Goal: Task Accomplishment & Management: Manage account settings

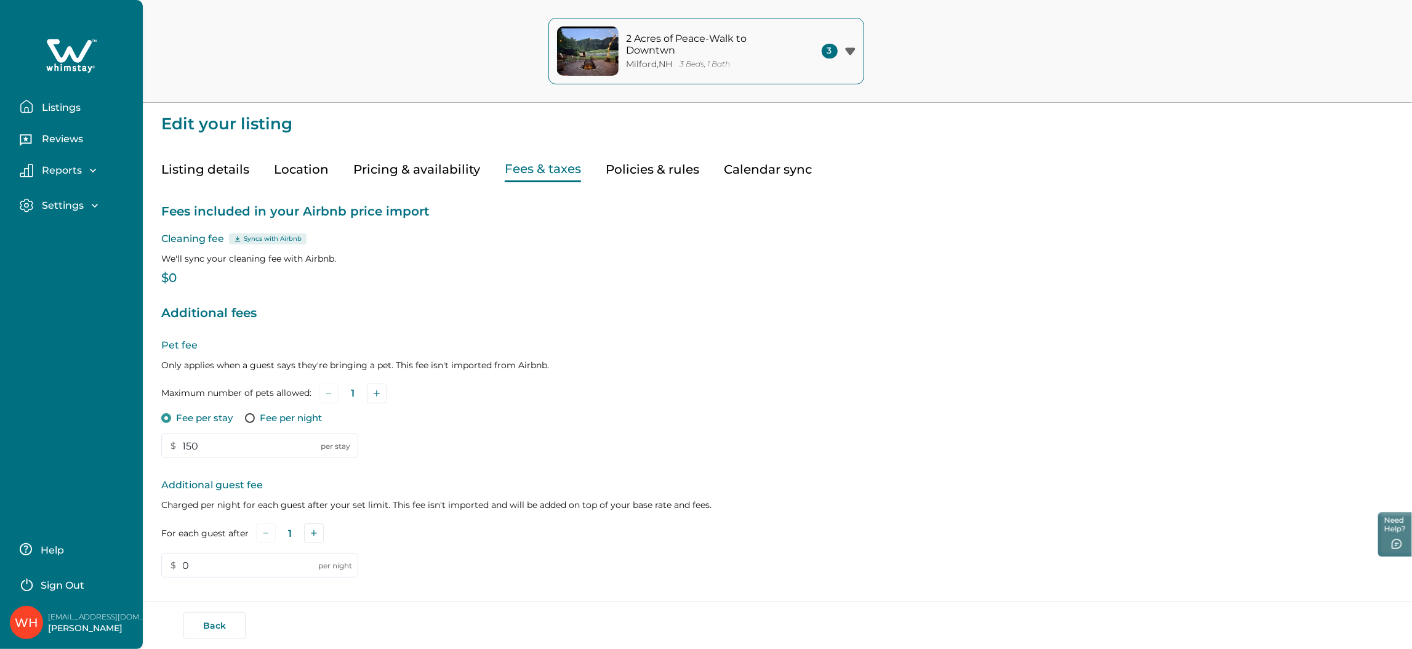
click at [67, 63] on icon at bounding box center [71, 56] width 50 height 37
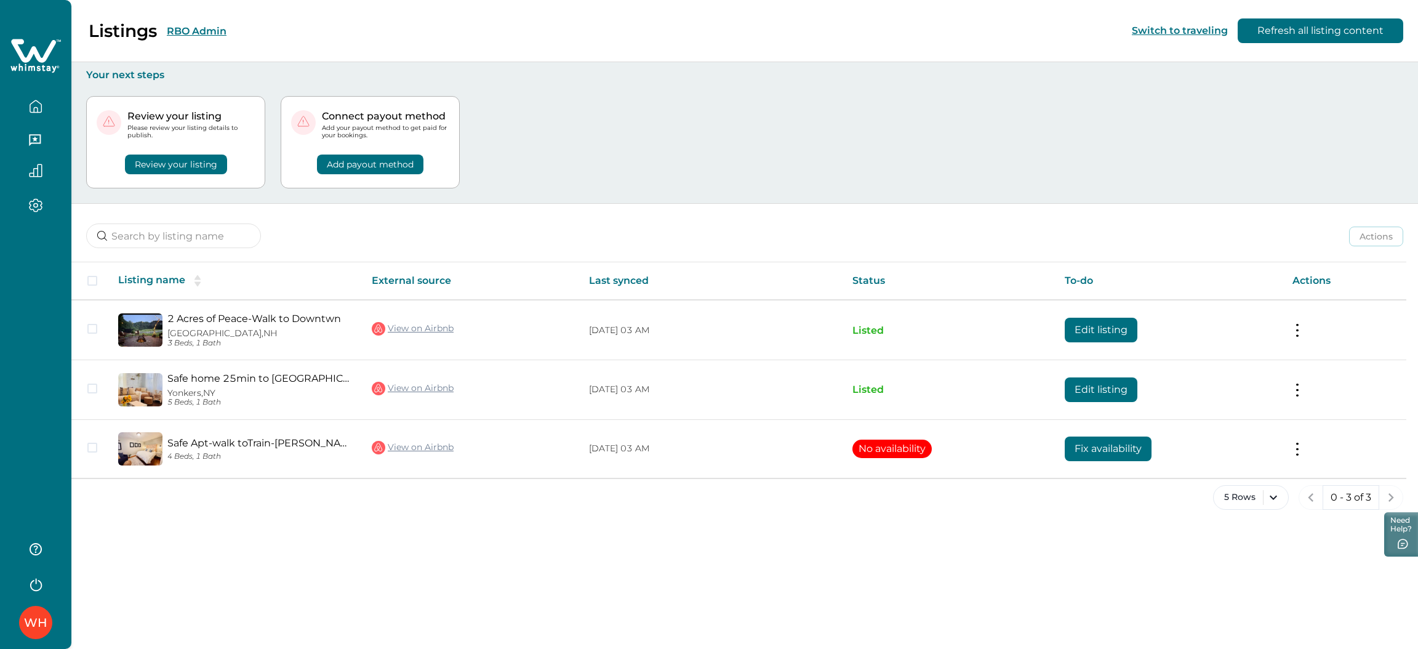
click at [187, 31] on button "RBO Admin" at bounding box center [197, 31] width 60 height 12
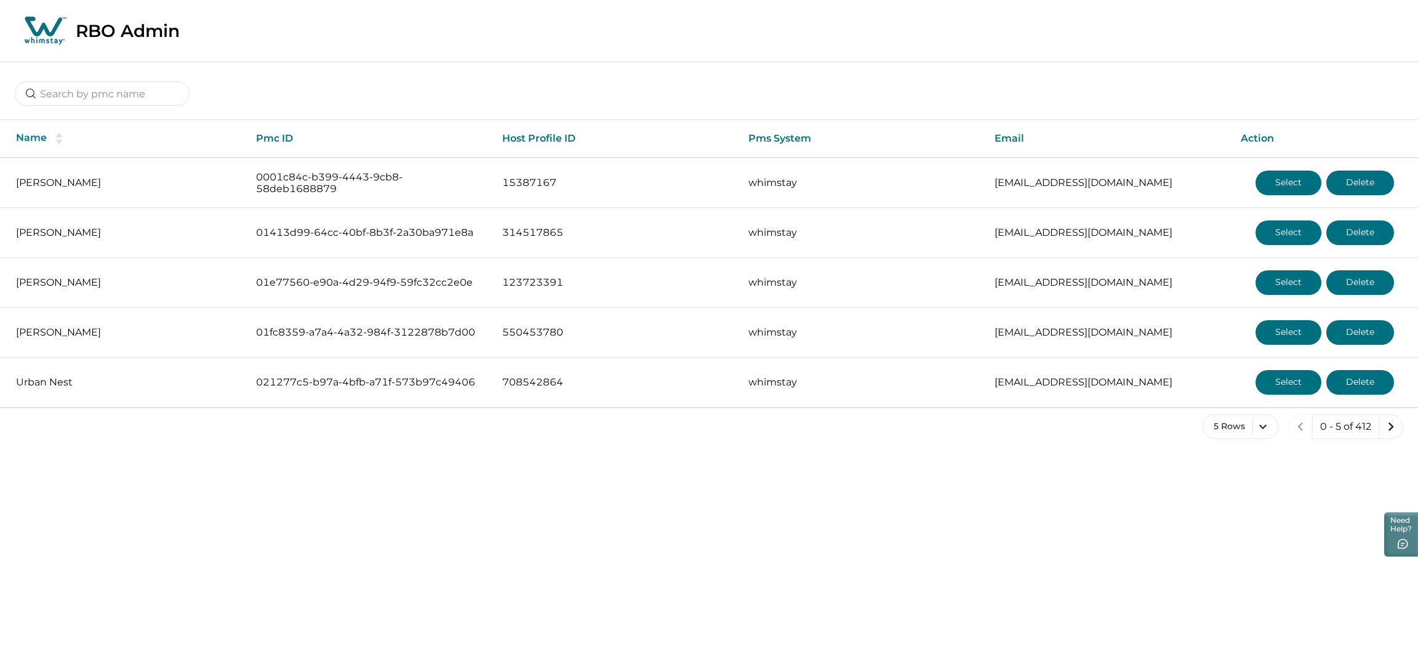
click at [64, 110] on div "Name Pmc ID Host Profile ID Pms System Email Action [PERSON_NAME] 0001c84c-b399…" at bounding box center [709, 260] width 1418 height 397
click at [64, 97] on input at bounding box center [102, 93] width 175 height 25
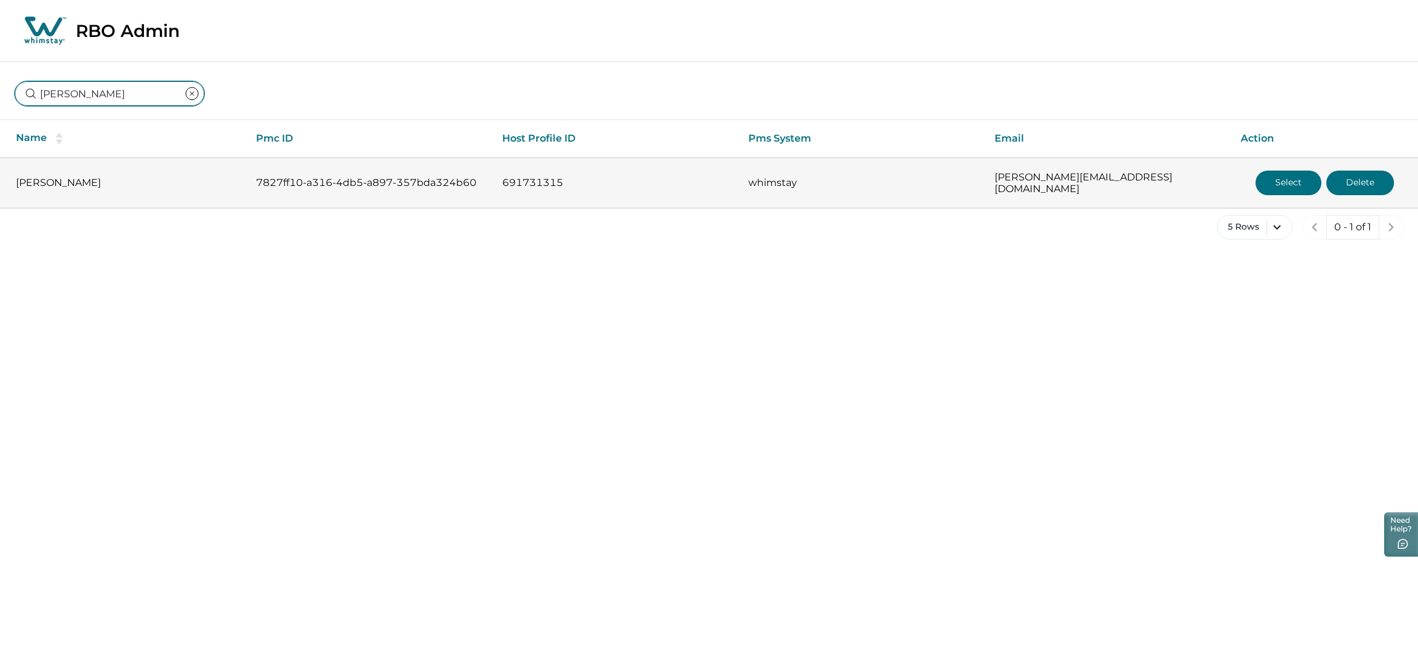
type input "[PERSON_NAME]"
click at [1287, 188] on button "Select" at bounding box center [1289, 183] width 66 height 25
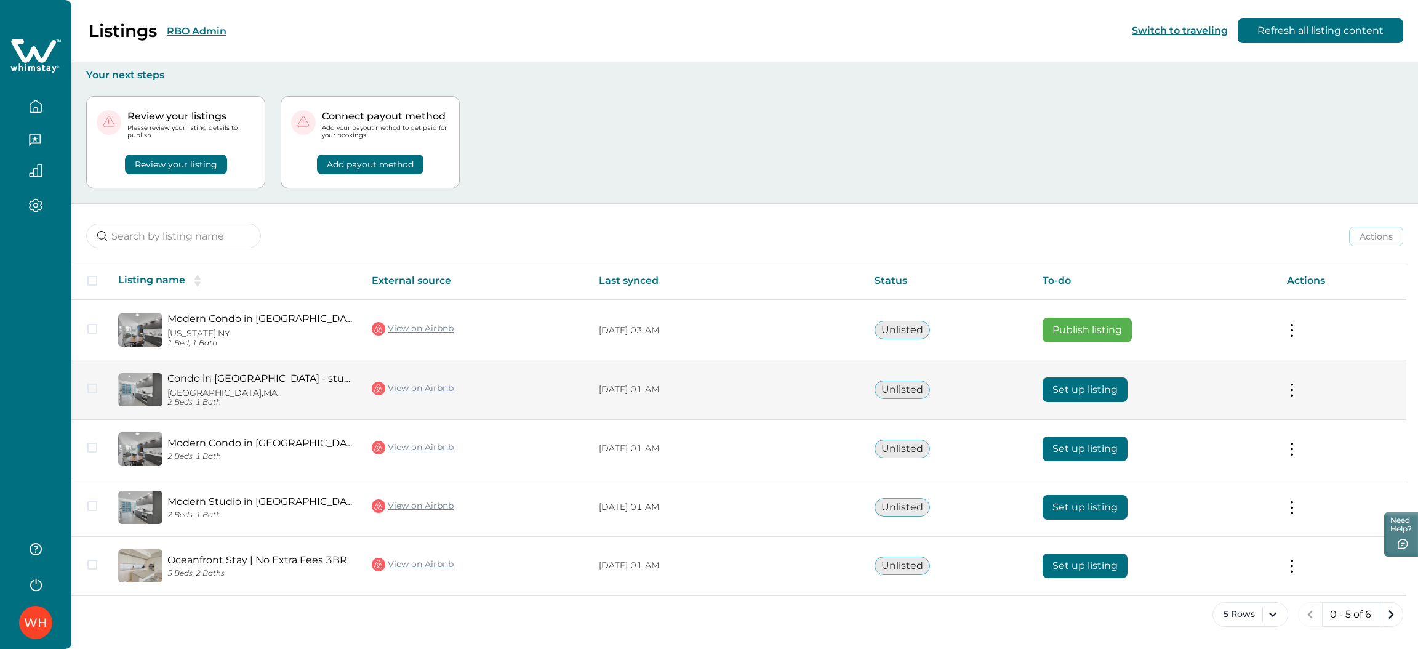
click at [1087, 390] on button "Set up listing" at bounding box center [1085, 389] width 85 height 25
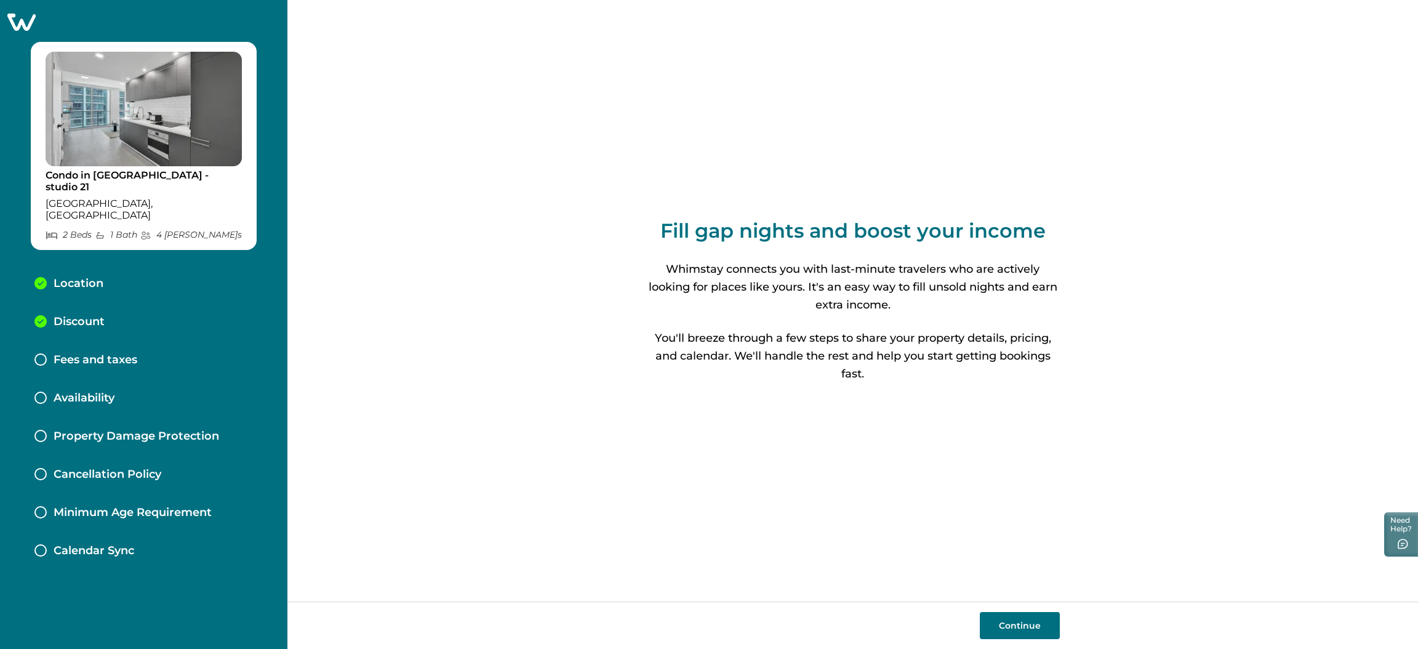
click at [1016, 630] on button "Continue" at bounding box center [1020, 625] width 80 height 27
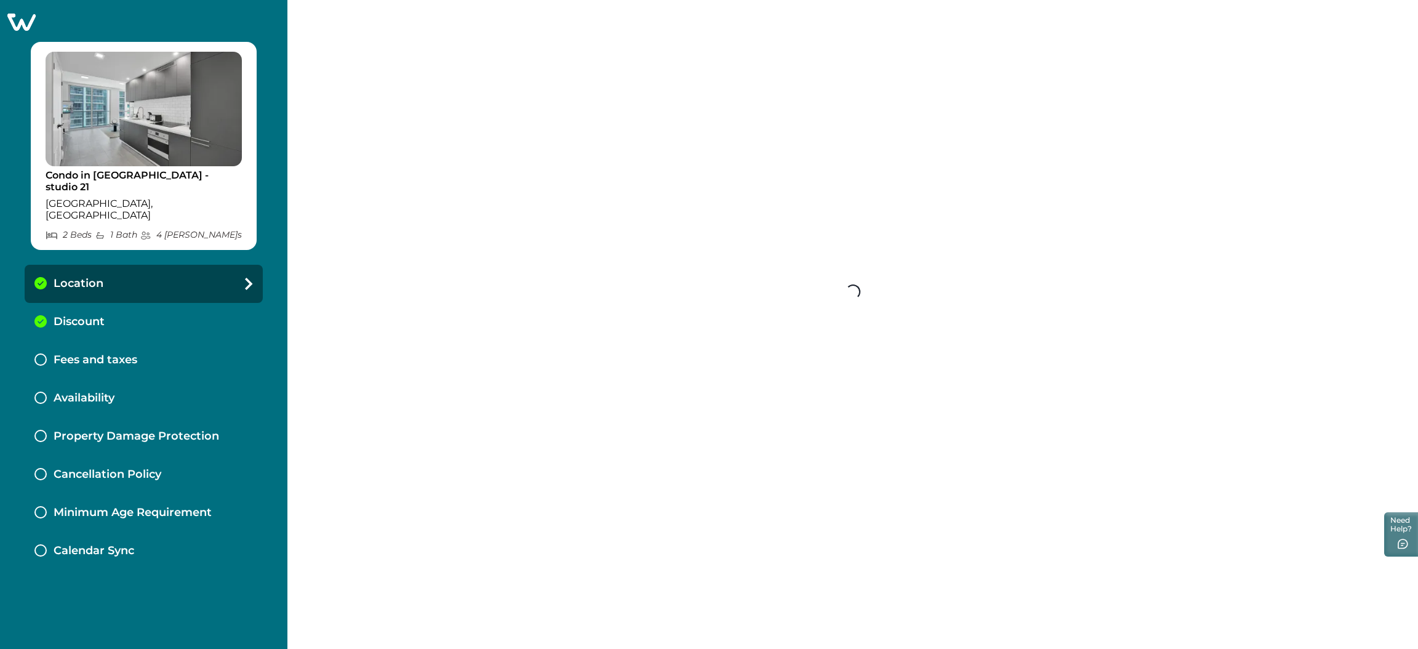
select select "MA"
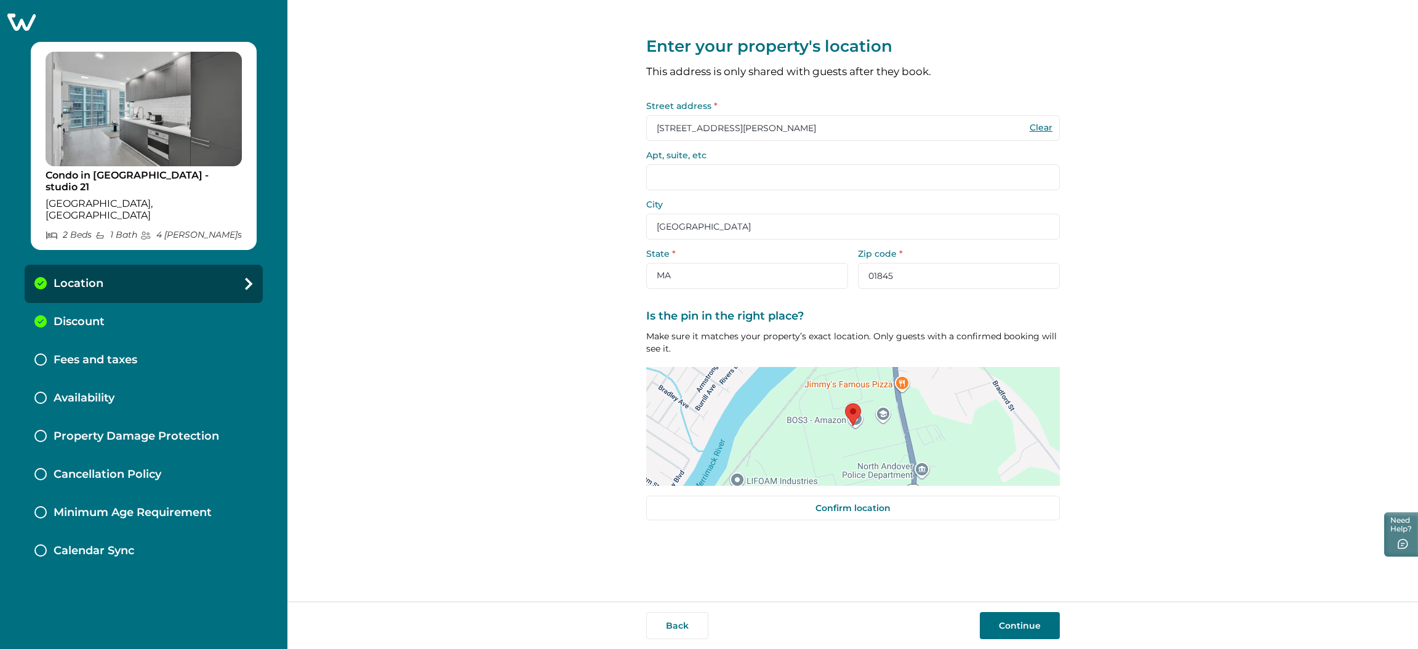
click at [1009, 624] on button "Continue" at bounding box center [1020, 625] width 80 height 27
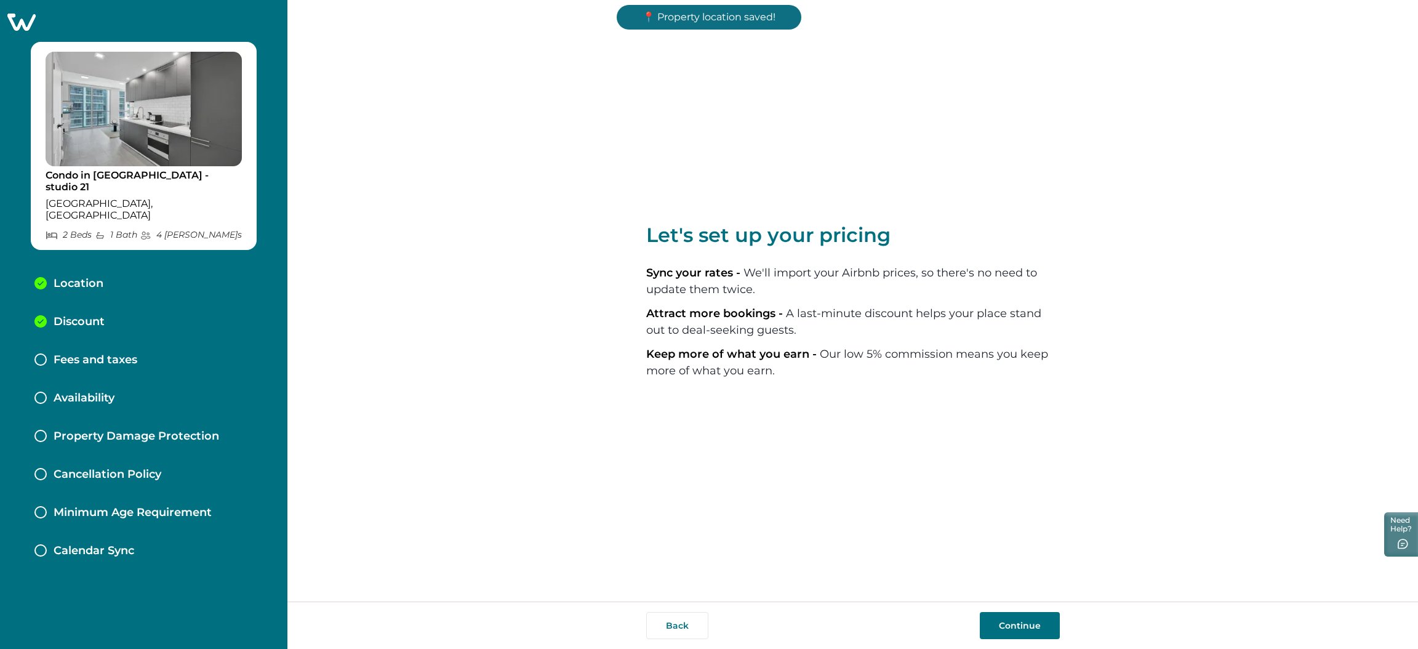
click at [1009, 624] on button "Continue" at bounding box center [1020, 625] width 80 height 27
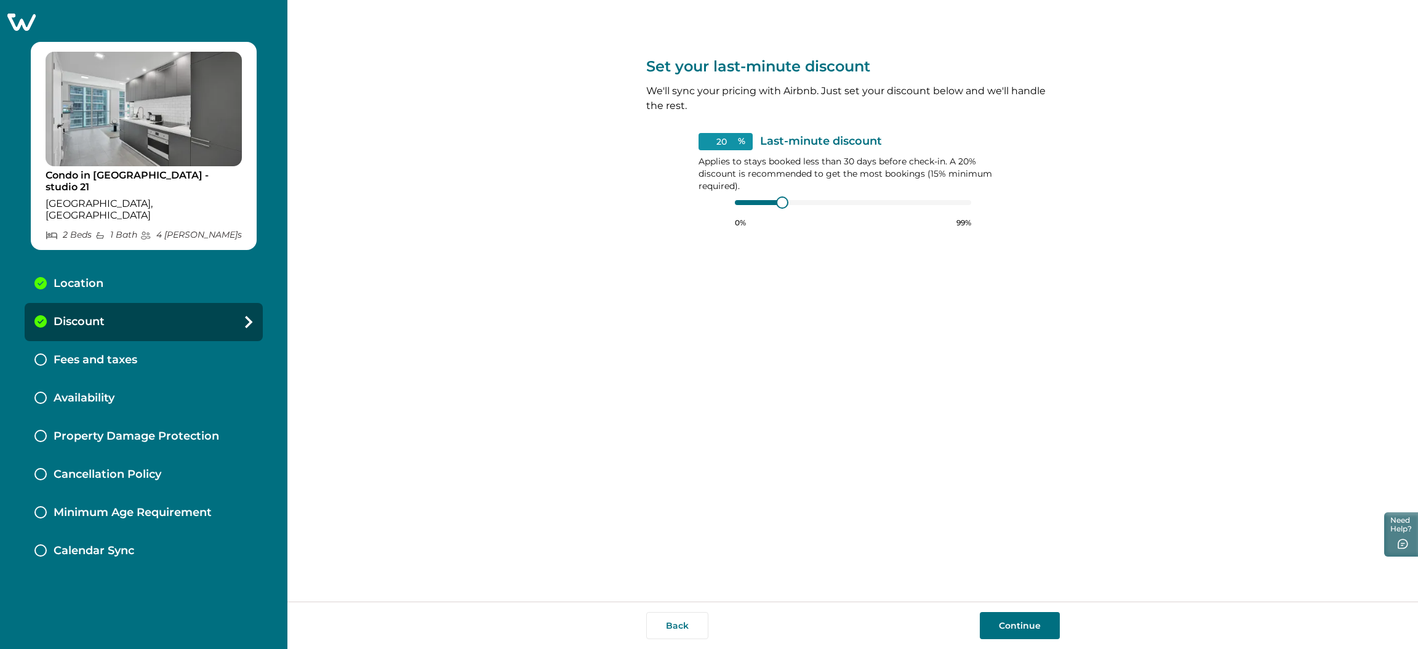
click at [1009, 624] on button "Continue" at bounding box center [1020, 625] width 80 height 27
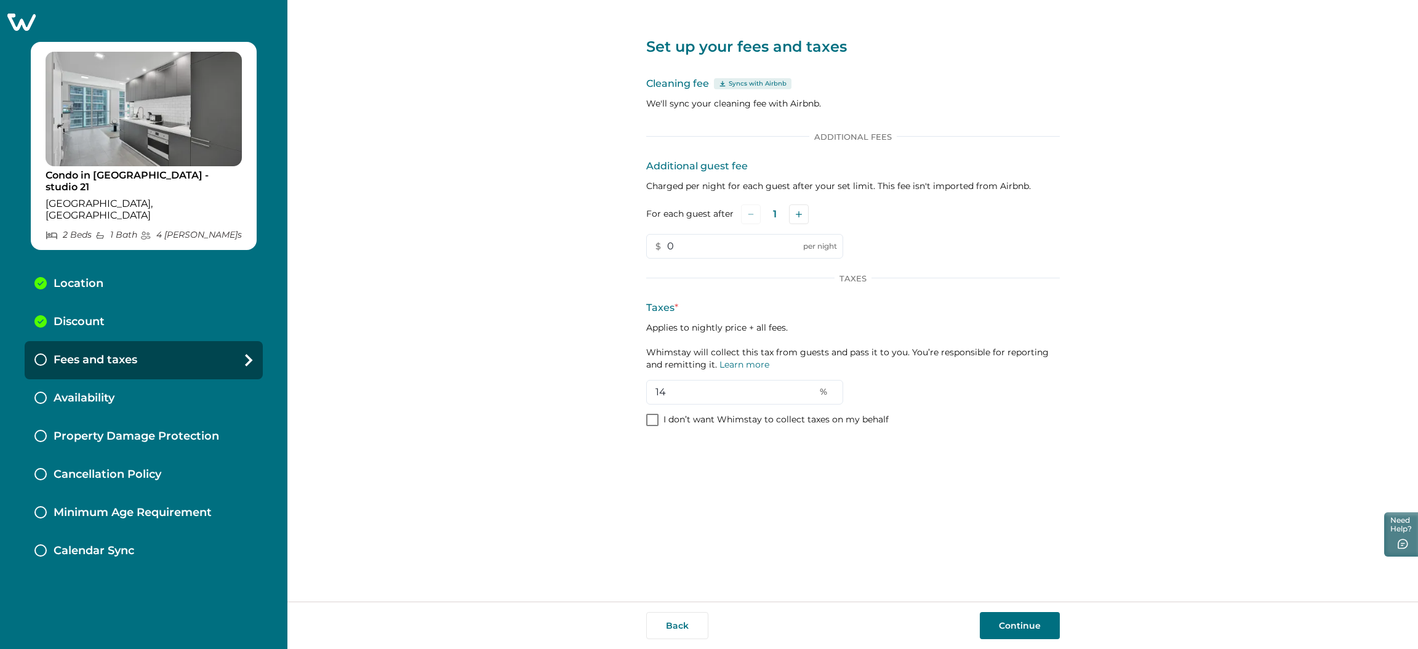
click at [1020, 628] on button "Continue" at bounding box center [1020, 625] width 80 height 27
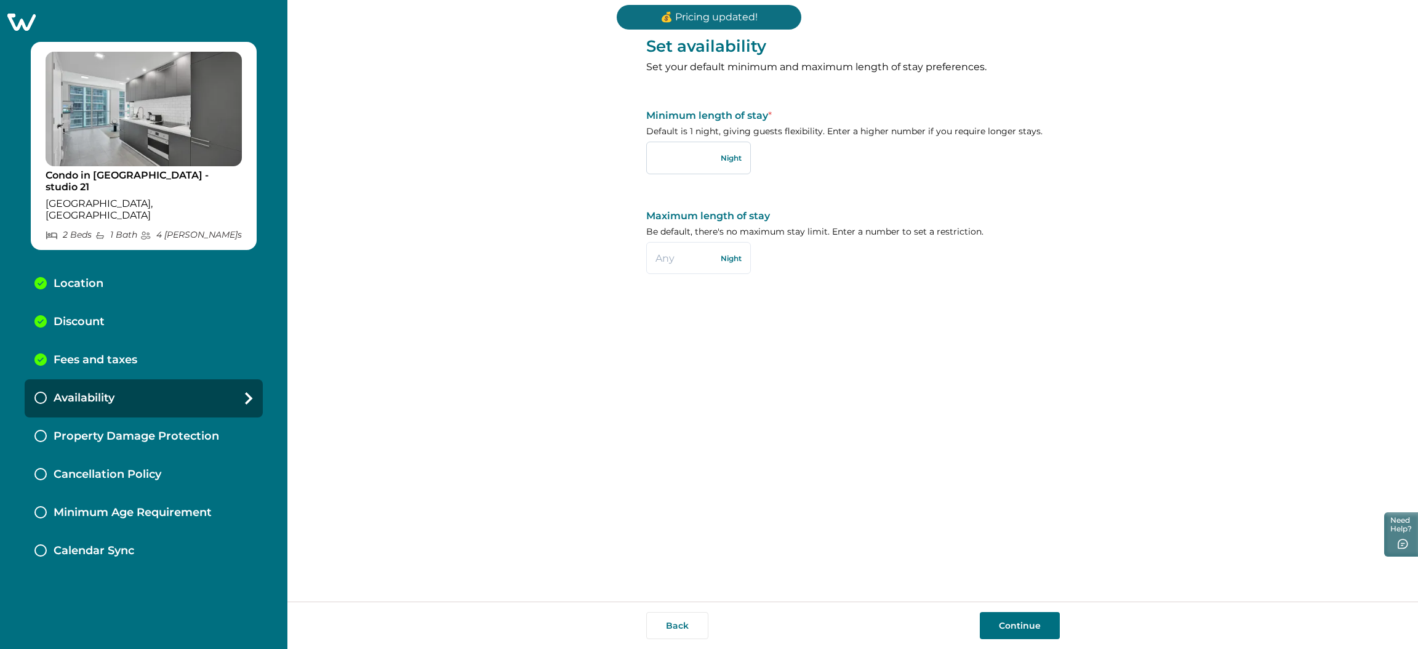
click at [667, 172] on input "text" at bounding box center [698, 158] width 105 height 32
type input "2"
click at [1035, 621] on button "Continue" at bounding box center [1020, 625] width 80 height 27
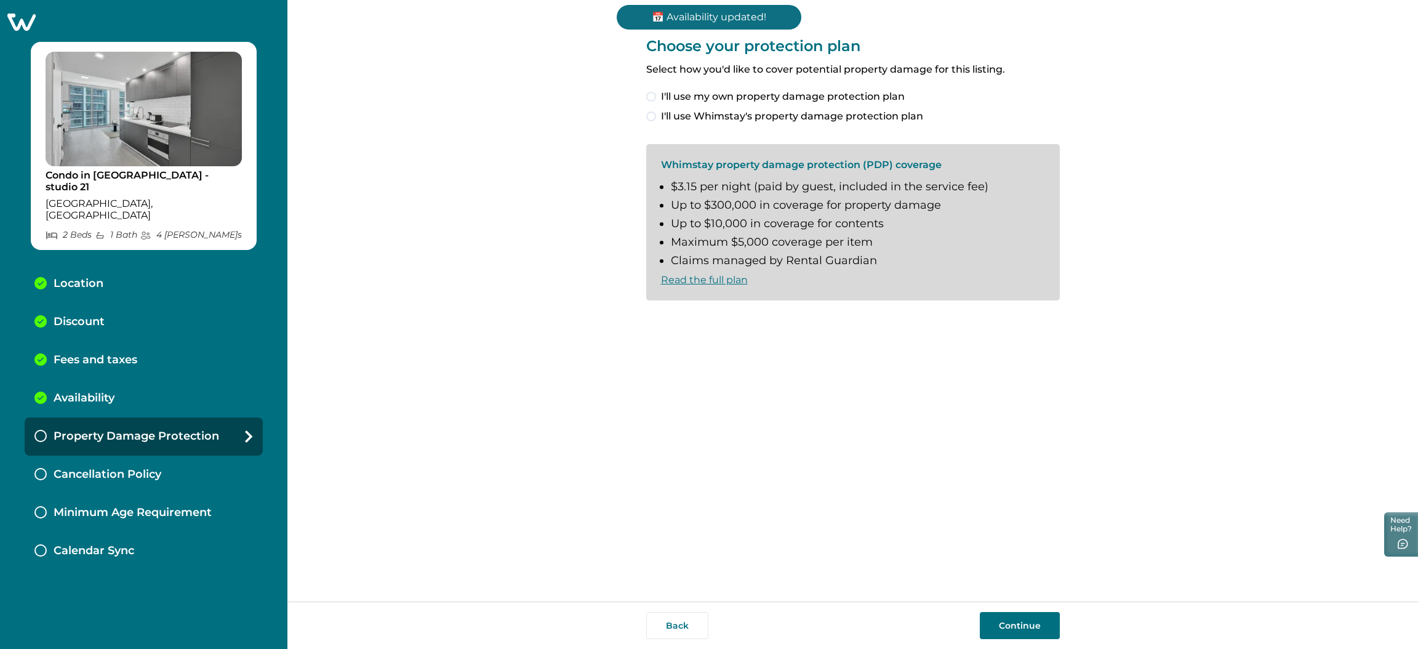
click at [672, 92] on span "I'll use my own property damage protection plan" at bounding box center [783, 96] width 244 height 15
click at [1012, 628] on button "Continue" at bounding box center [1020, 625] width 80 height 27
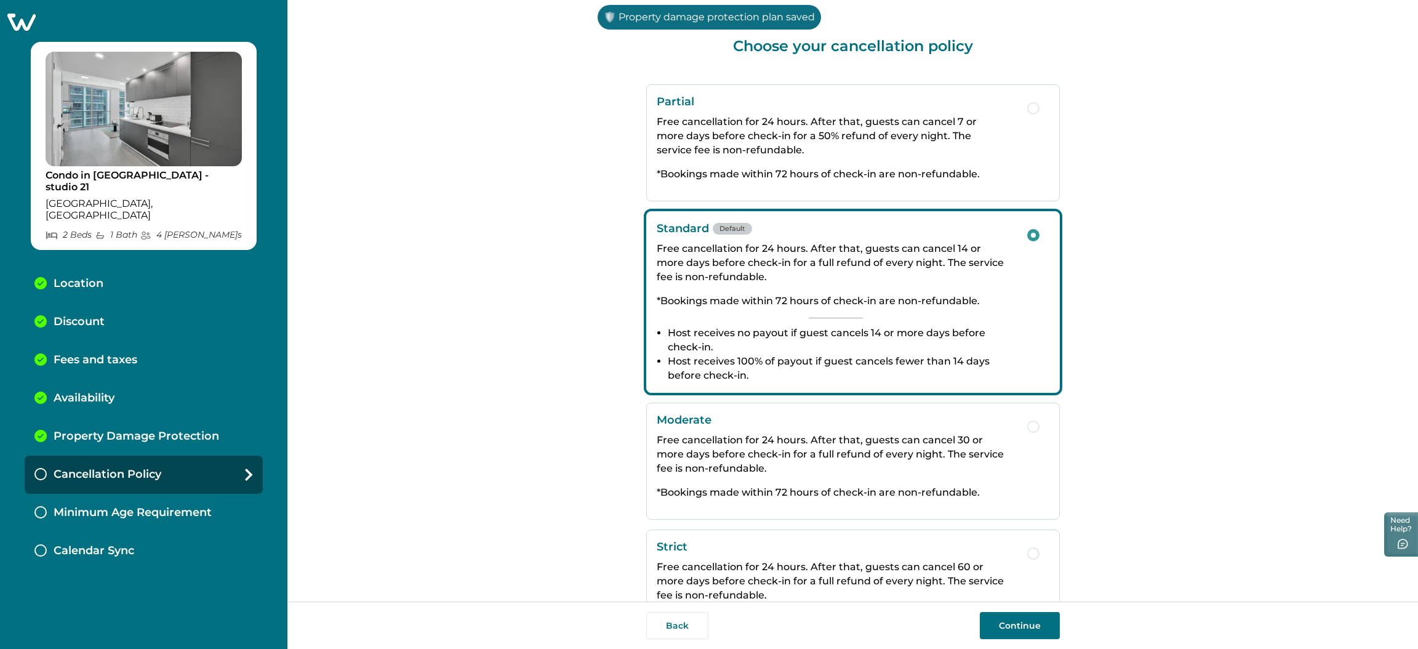
click at [1012, 628] on button "Continue" at bounding box center [1020, 625] width 80 height 27
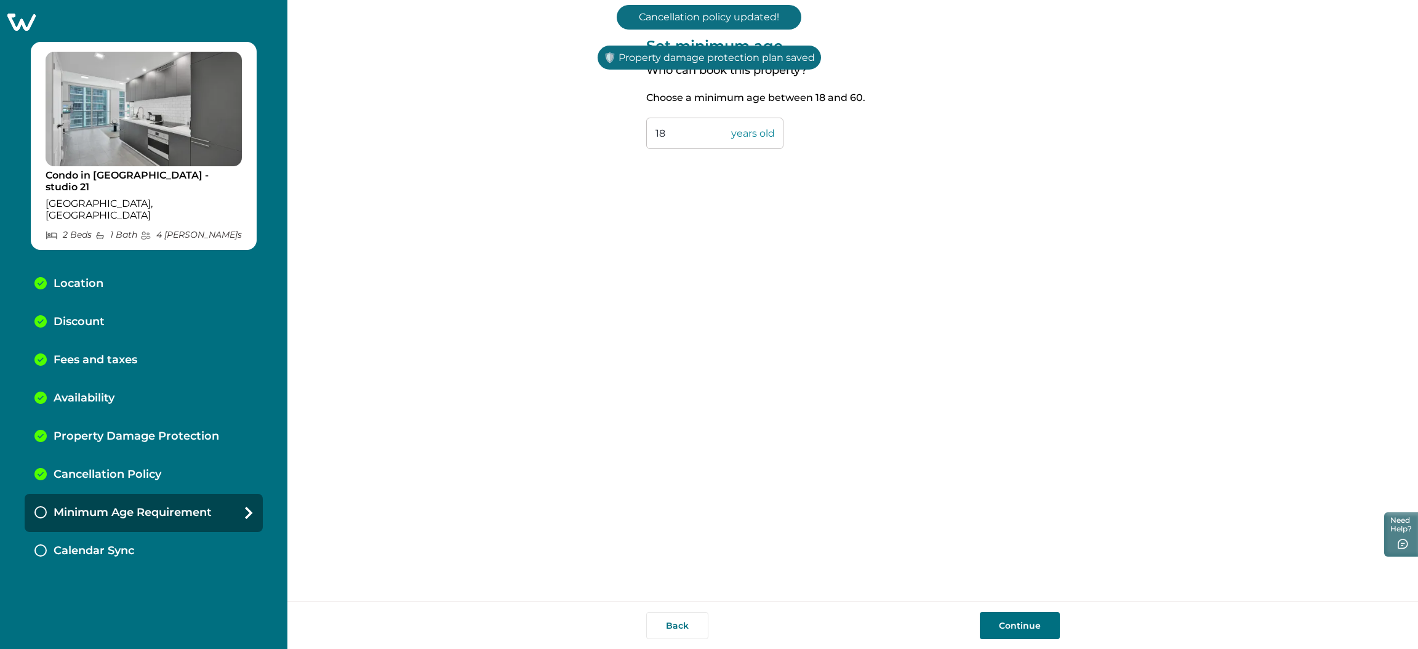
click at [1012, 628] on button "Continue" at bounding box center [1020, 625] width 80 height 27
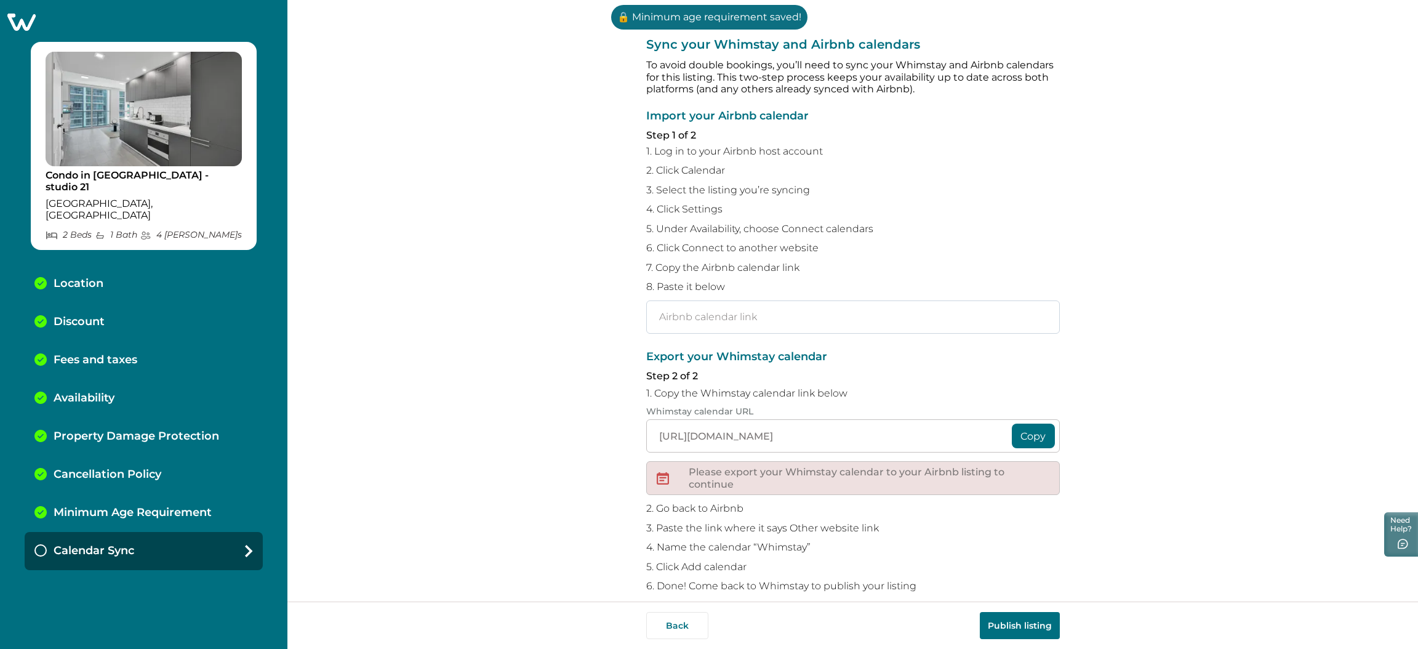
click at [721, 307] on input "text" at bounding box center [853, 316] width 414 height 33
paste input "[URL][DOMAIN_NAME]"
type input "[URL][DOMAIN_NAME]"
click at [1018, 624] on button "Publish listing" at bounding box center [1020, 625] width 80 height 27
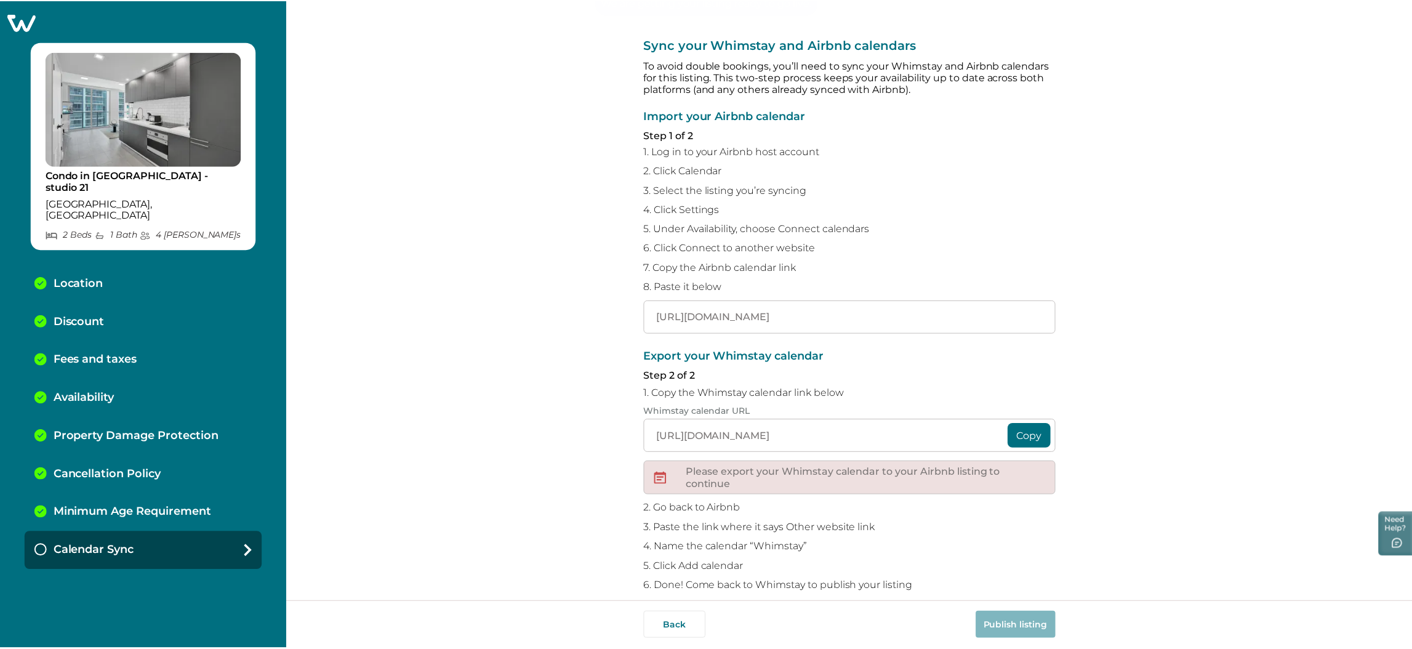
scroll to position [0, 0]
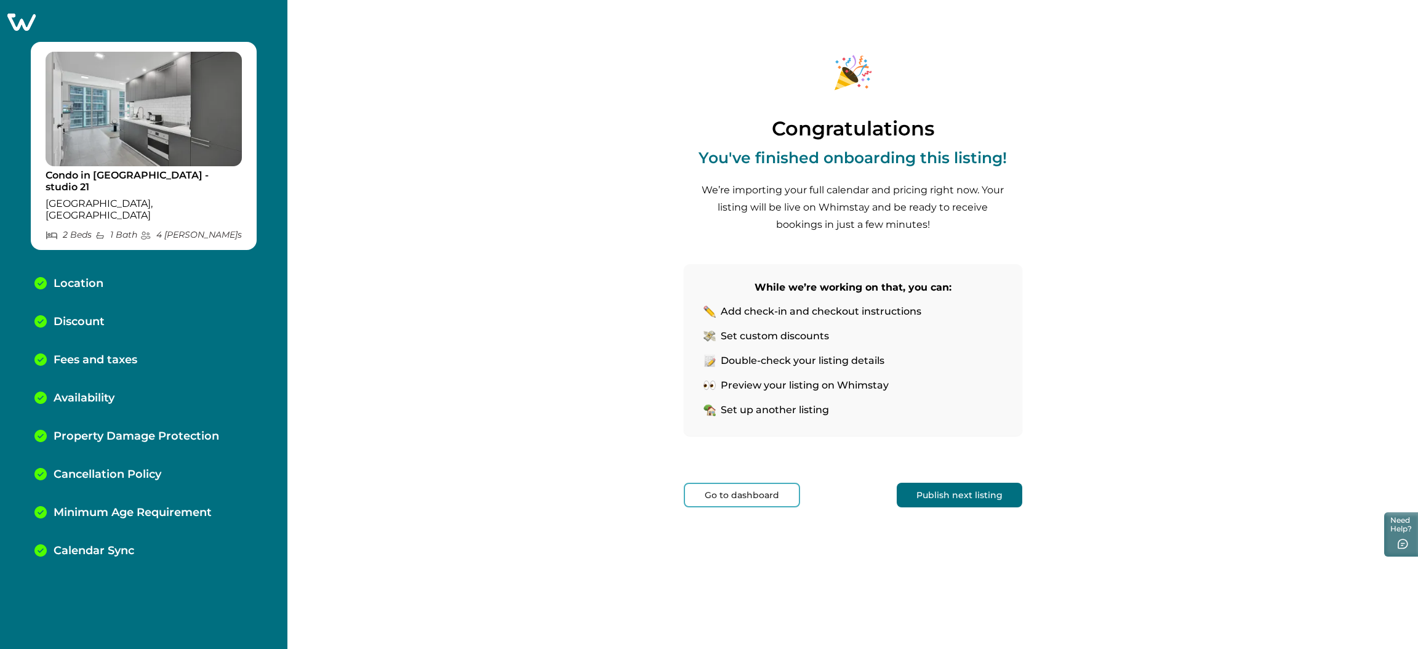
click at [741, 497] on button "Go to dashboard" at bounding box center [742, 495] width 116 height 25
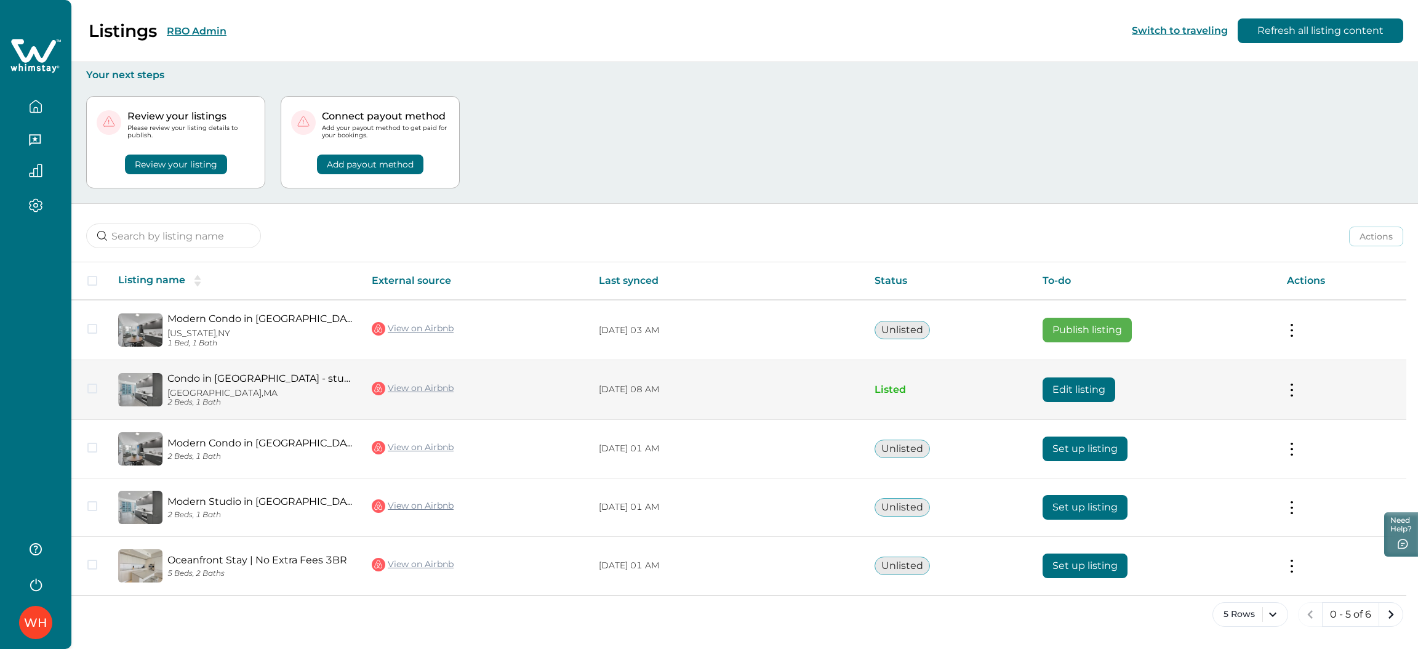
click at [1295, 389] on td "Actions View listing on Whimstay Unlist listing View listing details" at bounding box center [1341, 390] width 129 height 60
click at [1290, 387] on button at bounding box center [1292, 389] width 10 height 13
click at [1234, 462] on button "Unlist listing" at bounding box center [1220, 468] width 141 height 23
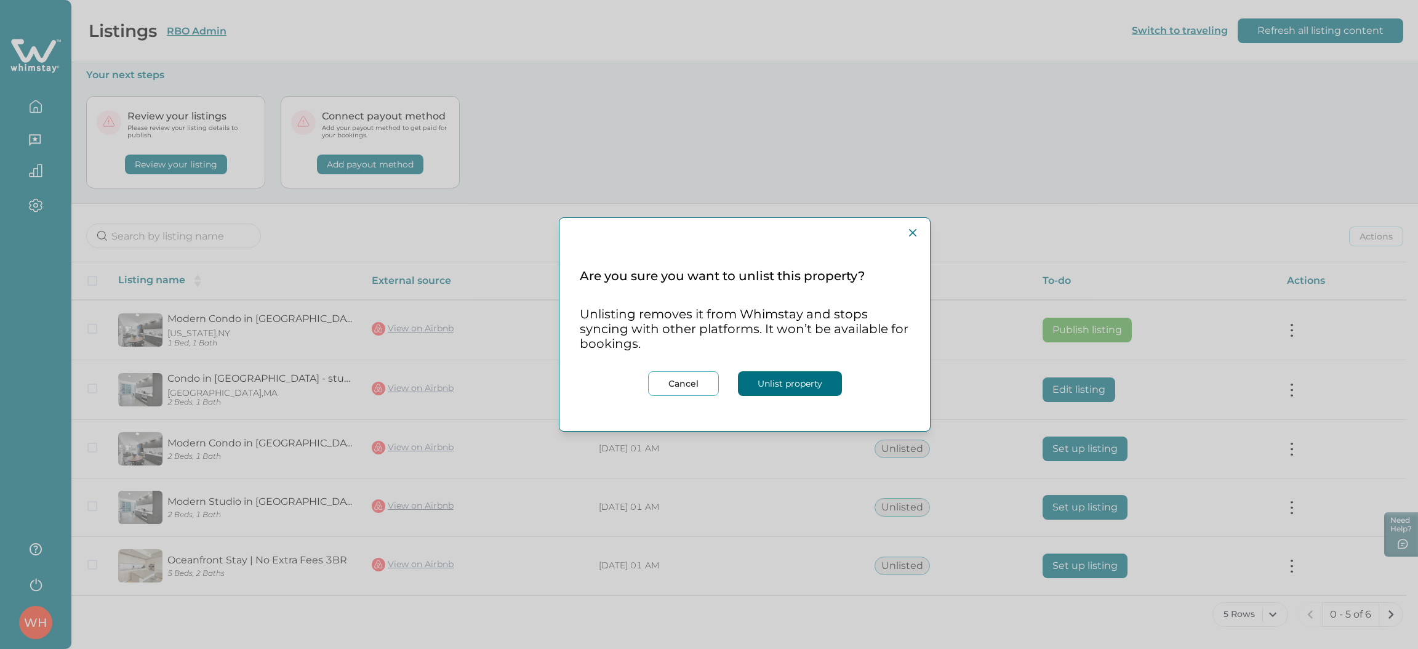
click at [813, 384] on button "Unlist property" at bounding box center [790, 383] width 104 height 25
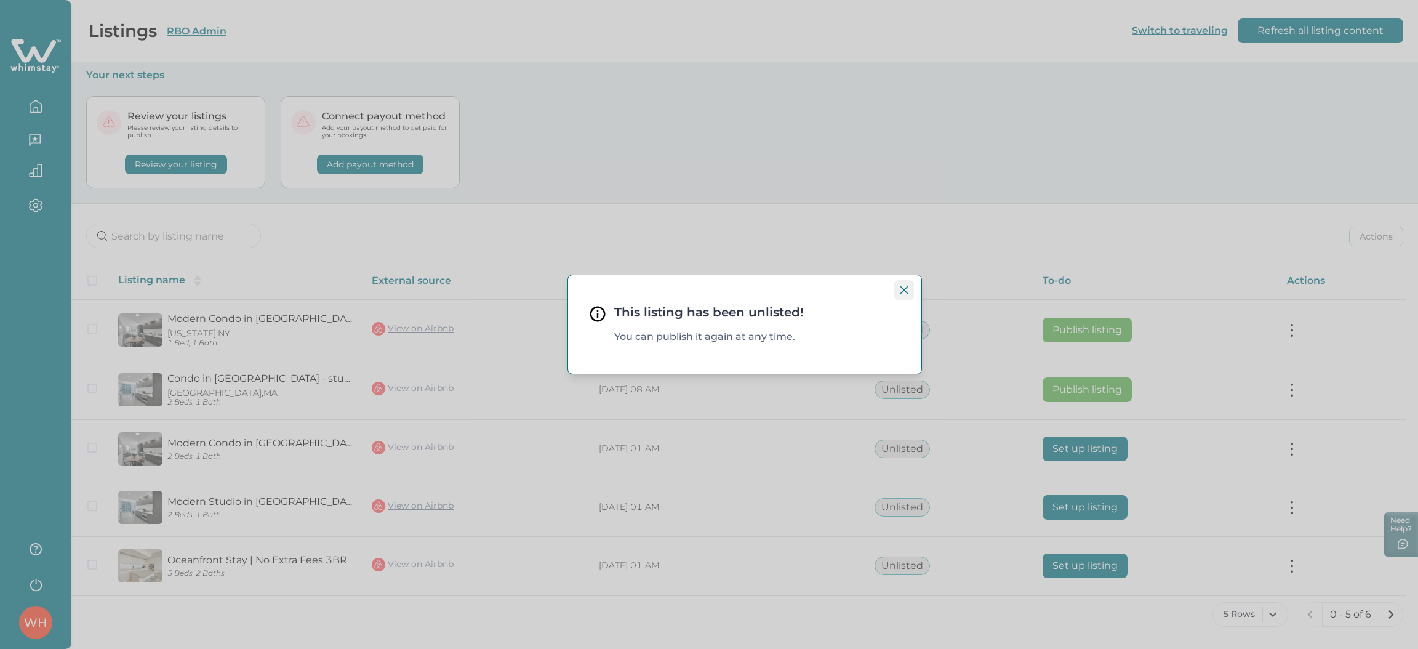
click at [898, 286] on button "Close" at bounding box center [905, 290] width 20 height 20
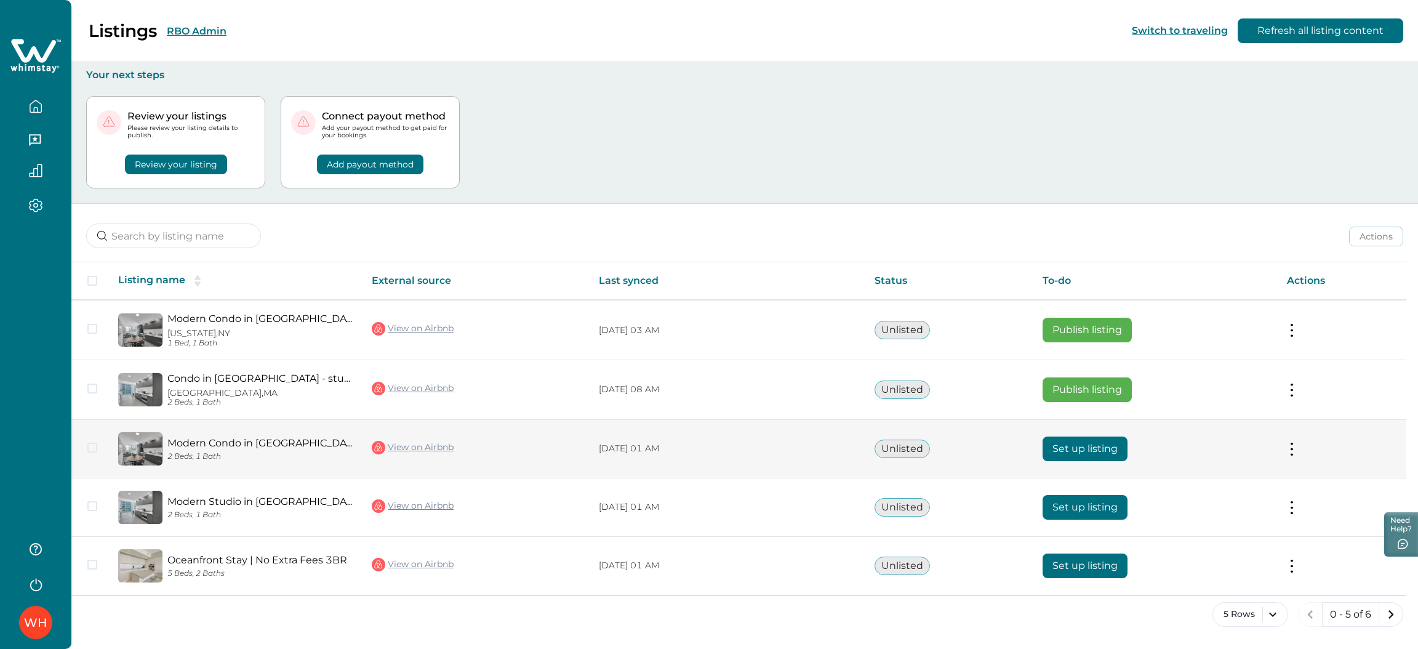
click at [1063, 447] on button "Set up listing" at bounding box center [1085, 448] width 85 height 25
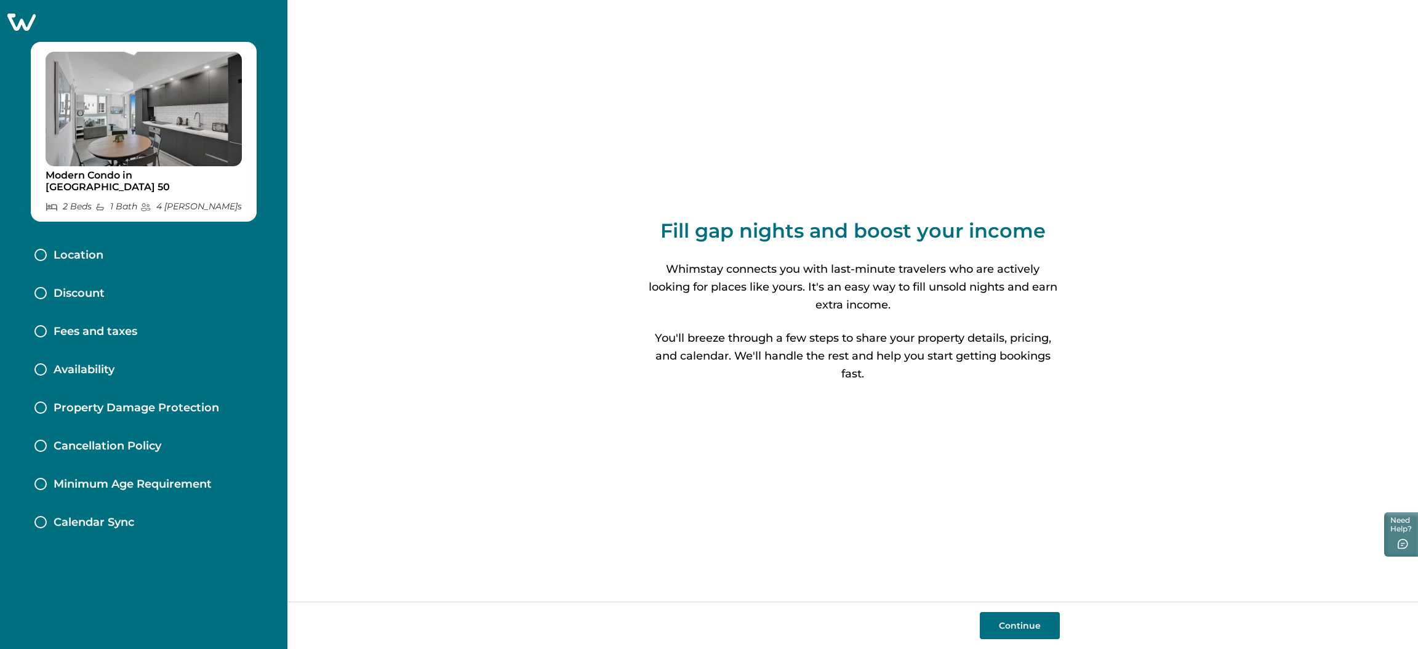
click at [1018, 622] on button "Continue" at bounding box center [1020, 625] width 80 height 27
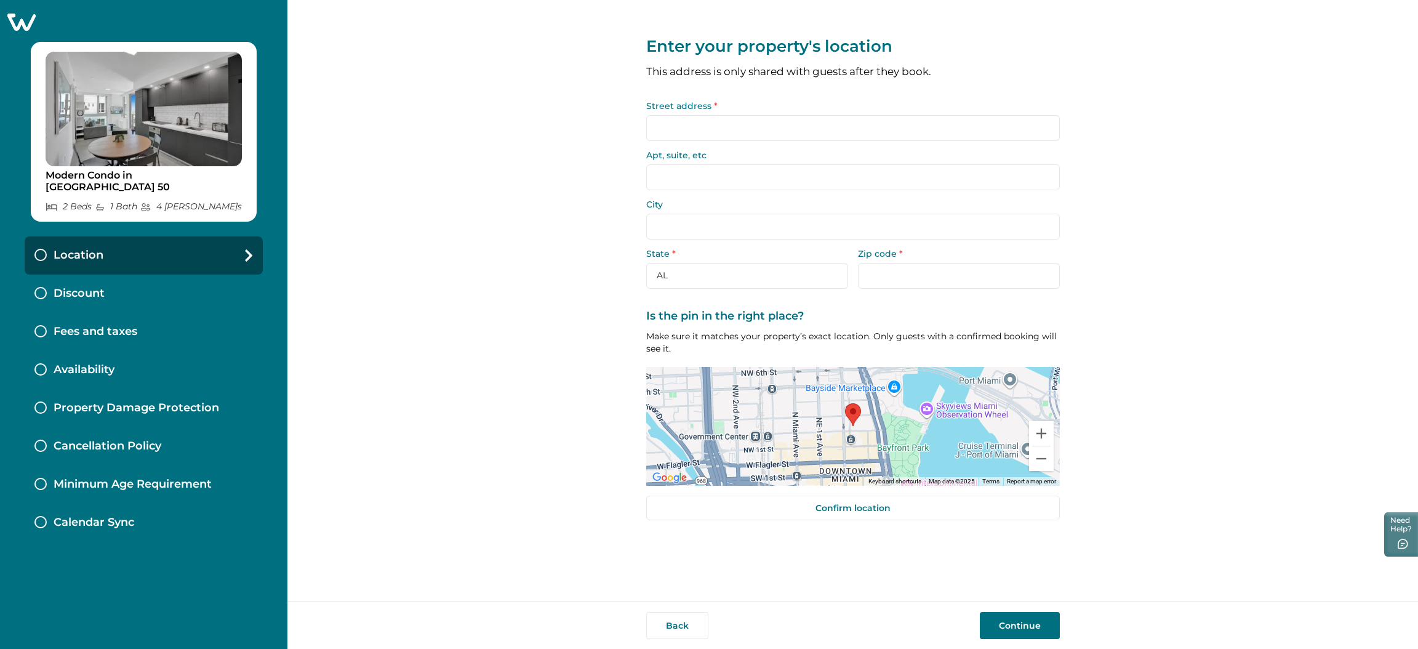
click at [699, 134] on input "Street address *" at bounding box center [853, 128] width 414 height 26
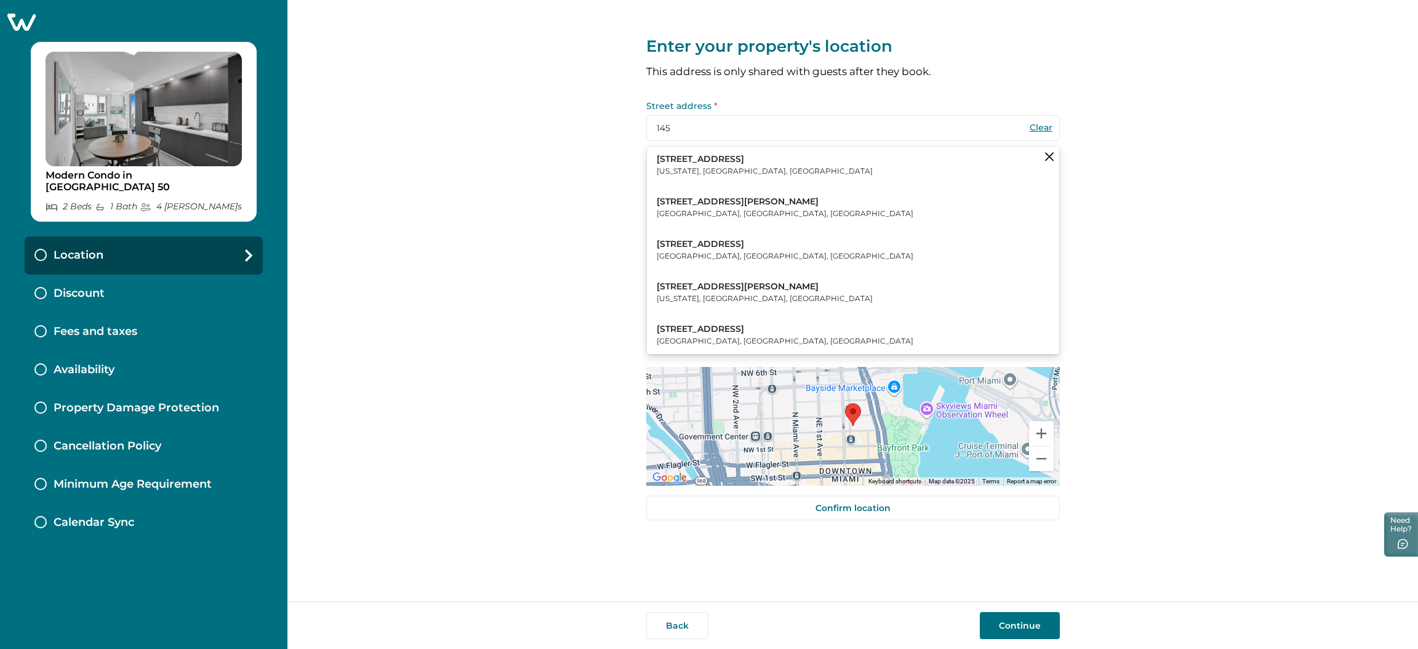
click at [715, 179] on button "[STREET_ADDRESS][US_STATE]" at bounding box center [853, 166] width 412 height 38
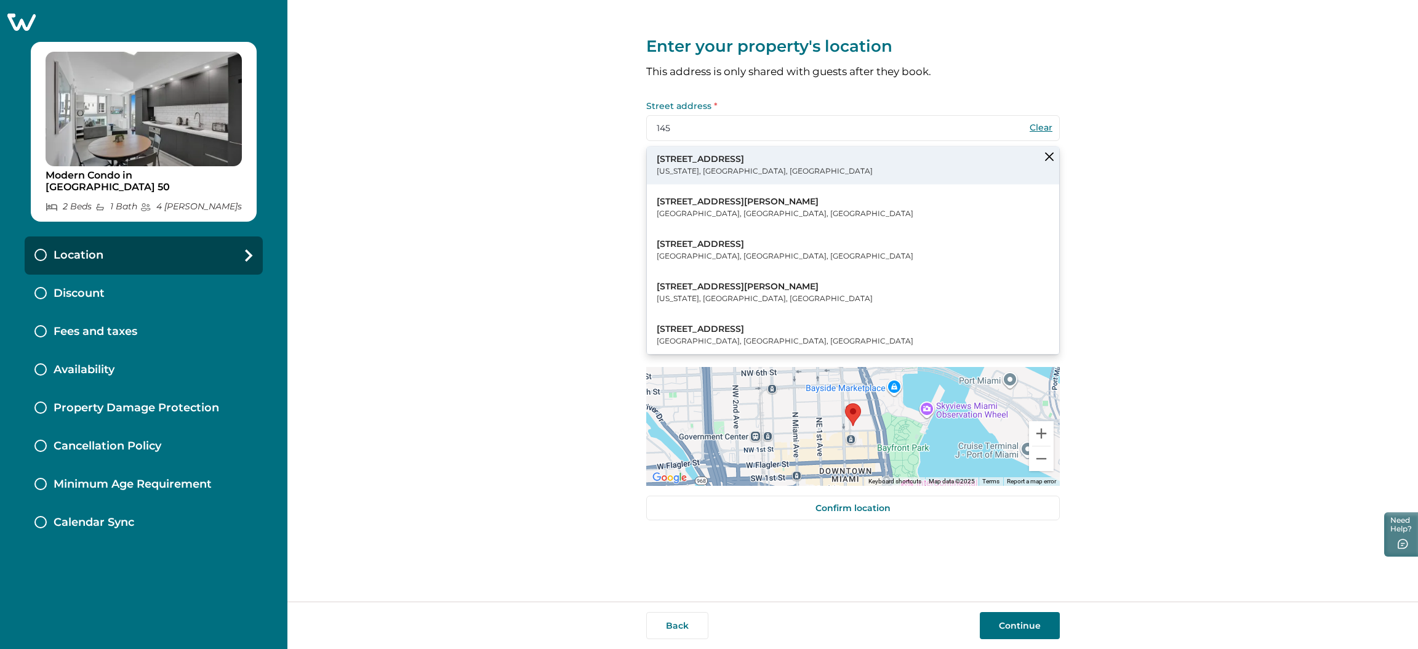
type input "[STREET_ADDRESS]"
type input "[US_STATE]"
select select "NY"
type input "10001"
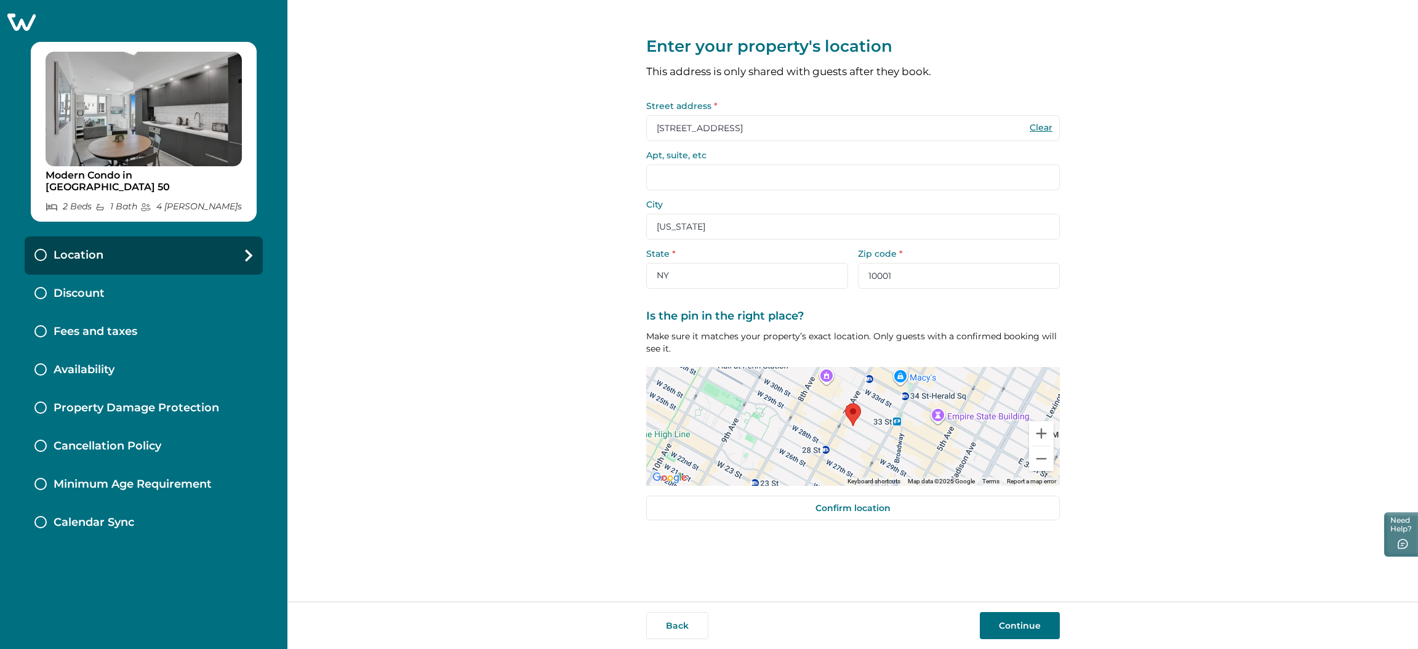
click at [1012, 622] on button "Continue" at bounding box center [1020, 625] width 80 height 27
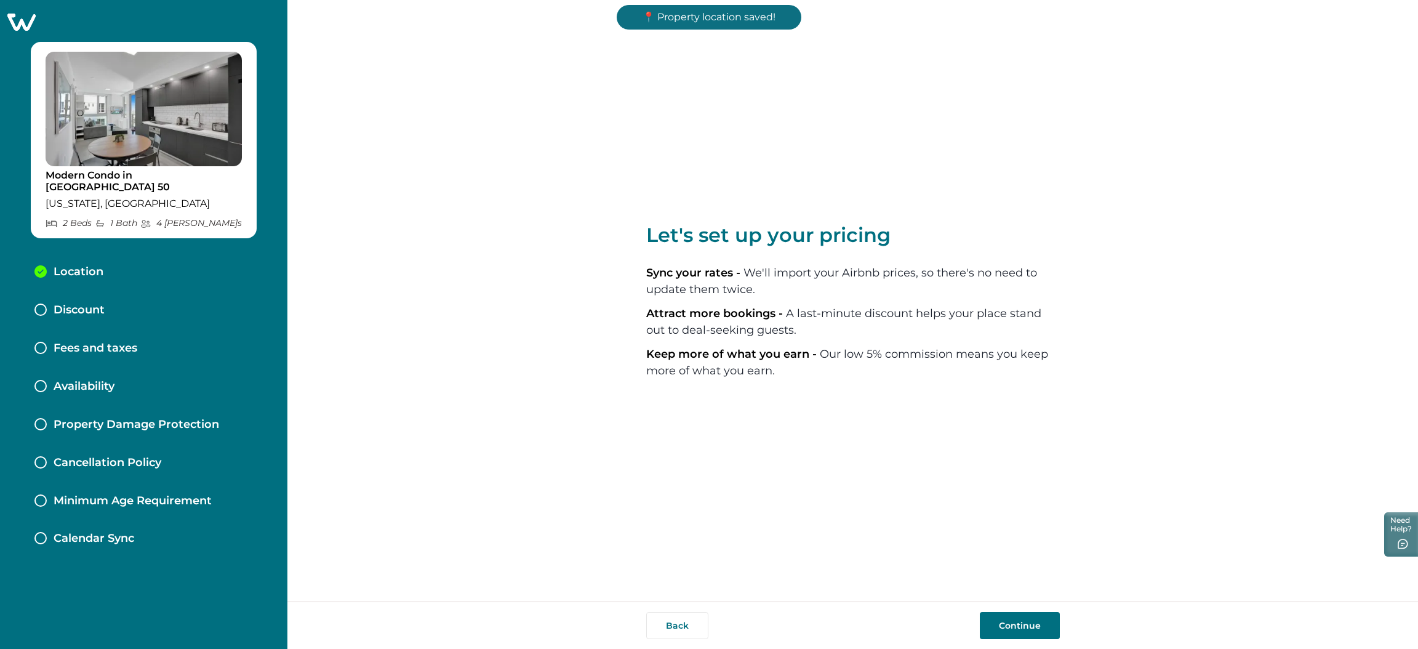
click at [1012, 622] on button "Continue" at bounding box center [1020, 625] width 80 height 27
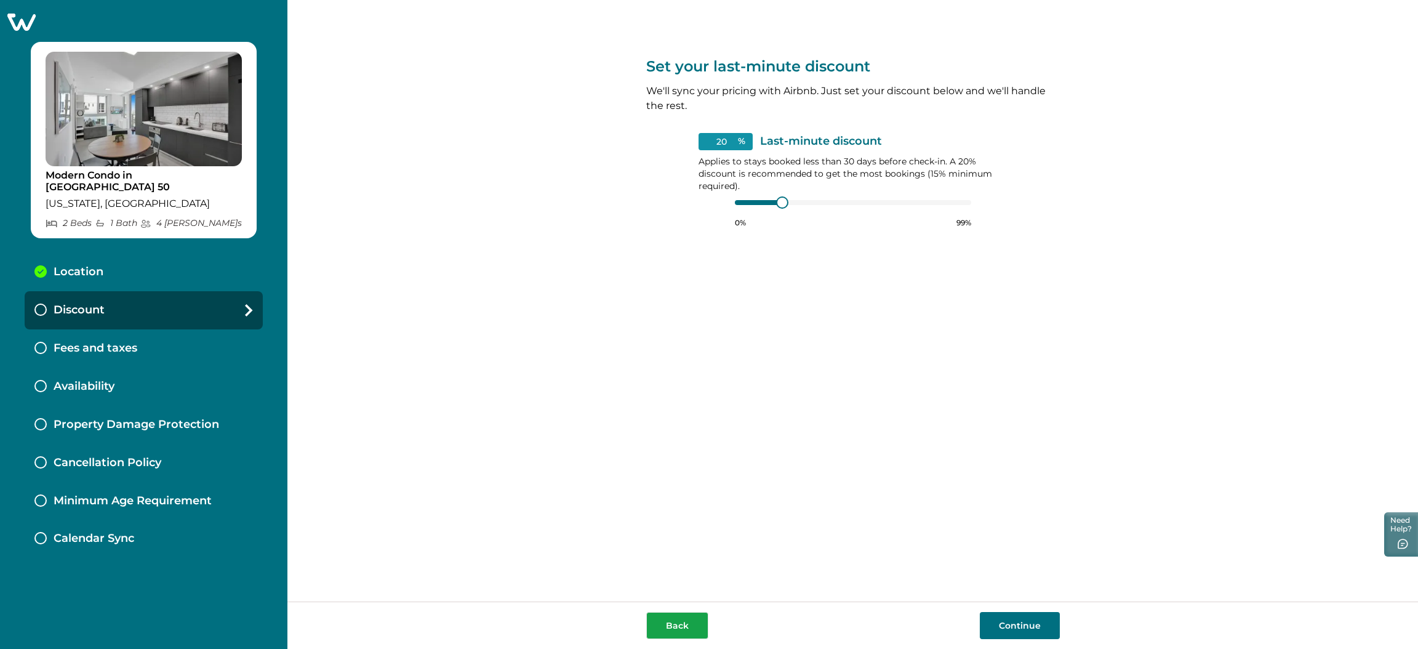
click at [686, 620] on button "Back" at bounding box center [677, 625] width 62 height 27
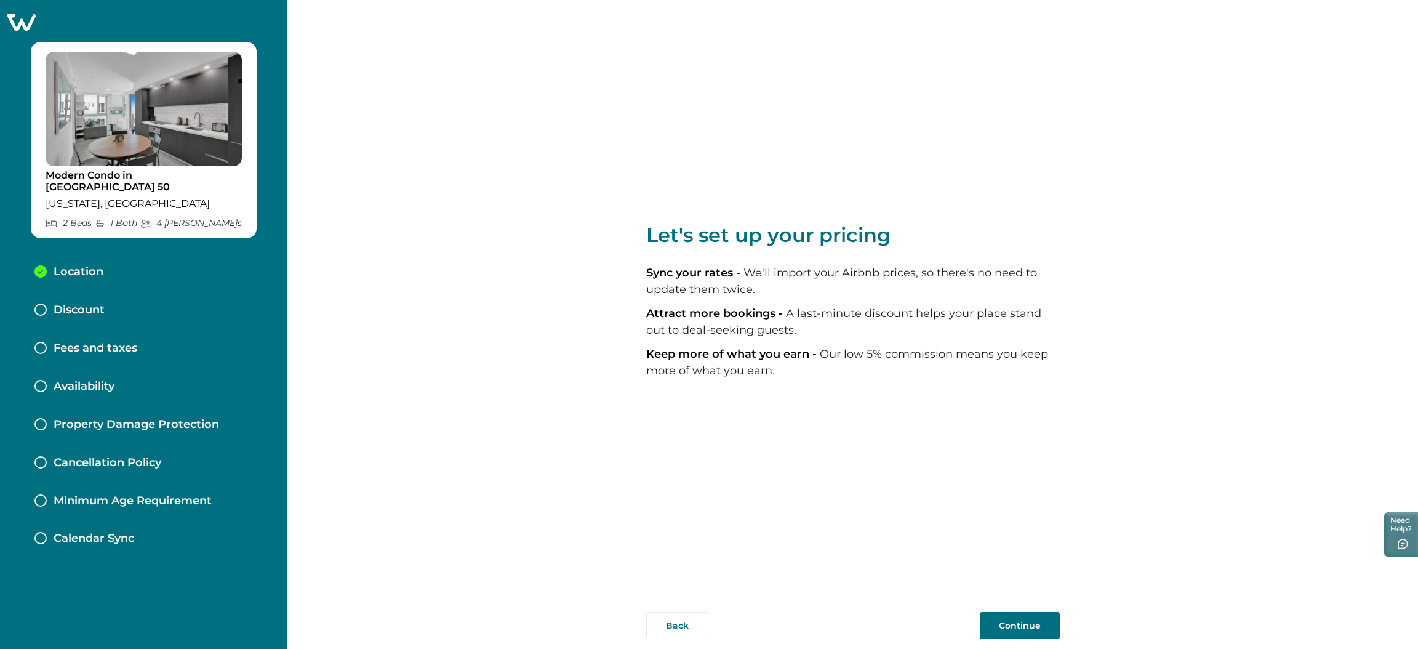
click at [1013, 628] on button "Continue" at bounding box center [1020, 625] width 80 height 27
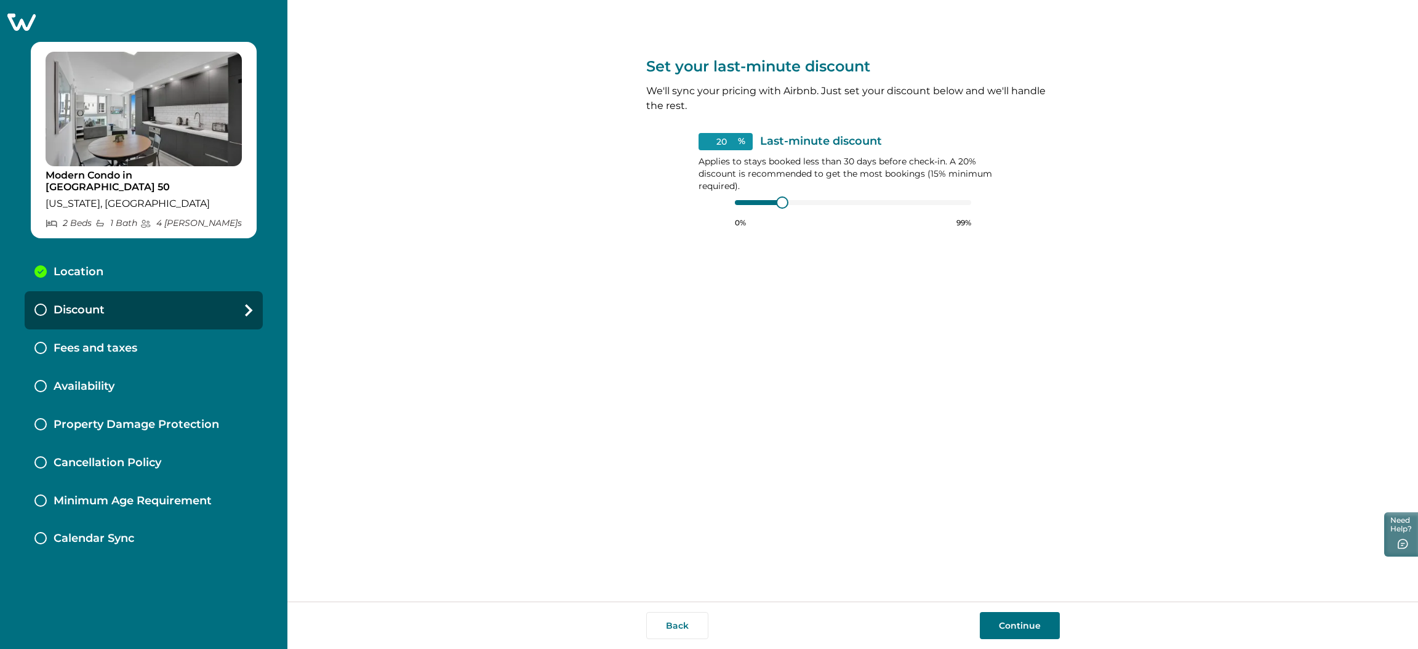
click at [1013, 619] on button "Continue" at bounding box center [1020, 625] width 80 height 27
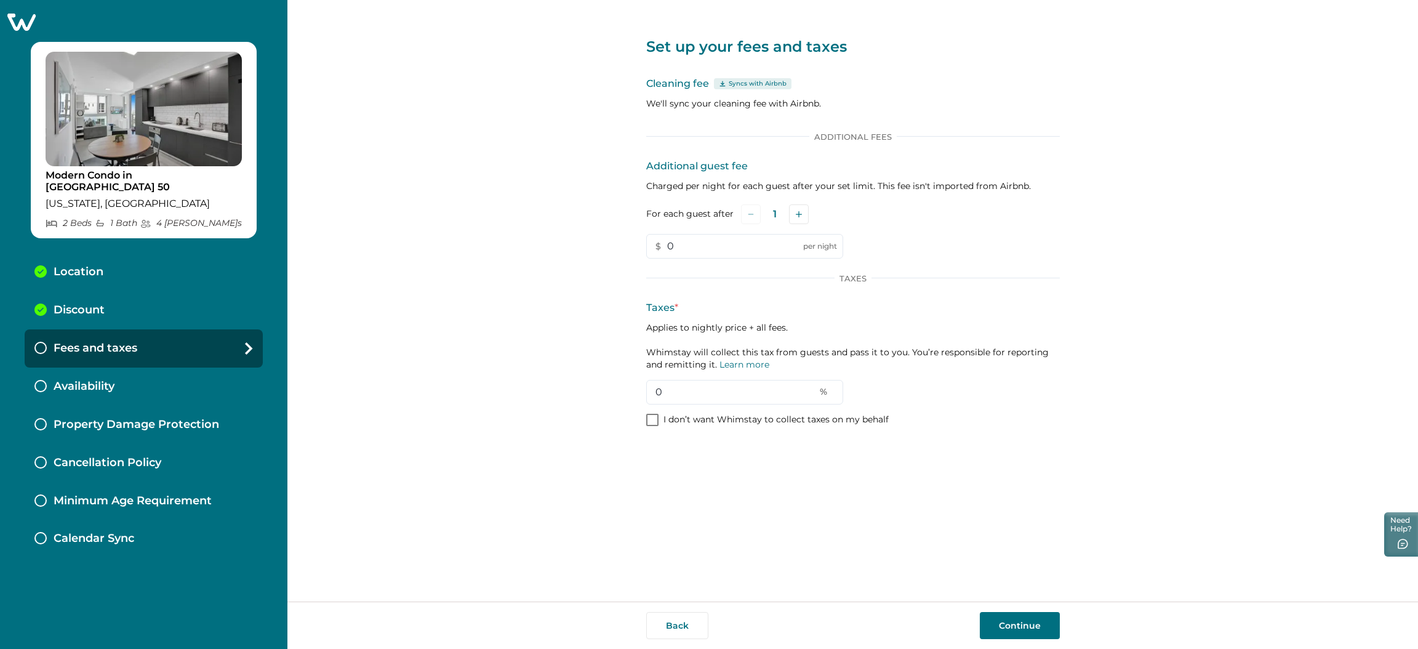
click at [1030, 627] on button "Continue" at bounding box center [1020, 625] width 80 height 27
click at [652, 417] on span at bounding box center [652, 420] width 12 height 12
click at [1004, 622] on button "Continue" at bounding box center [1020, 625] width 80 height 27
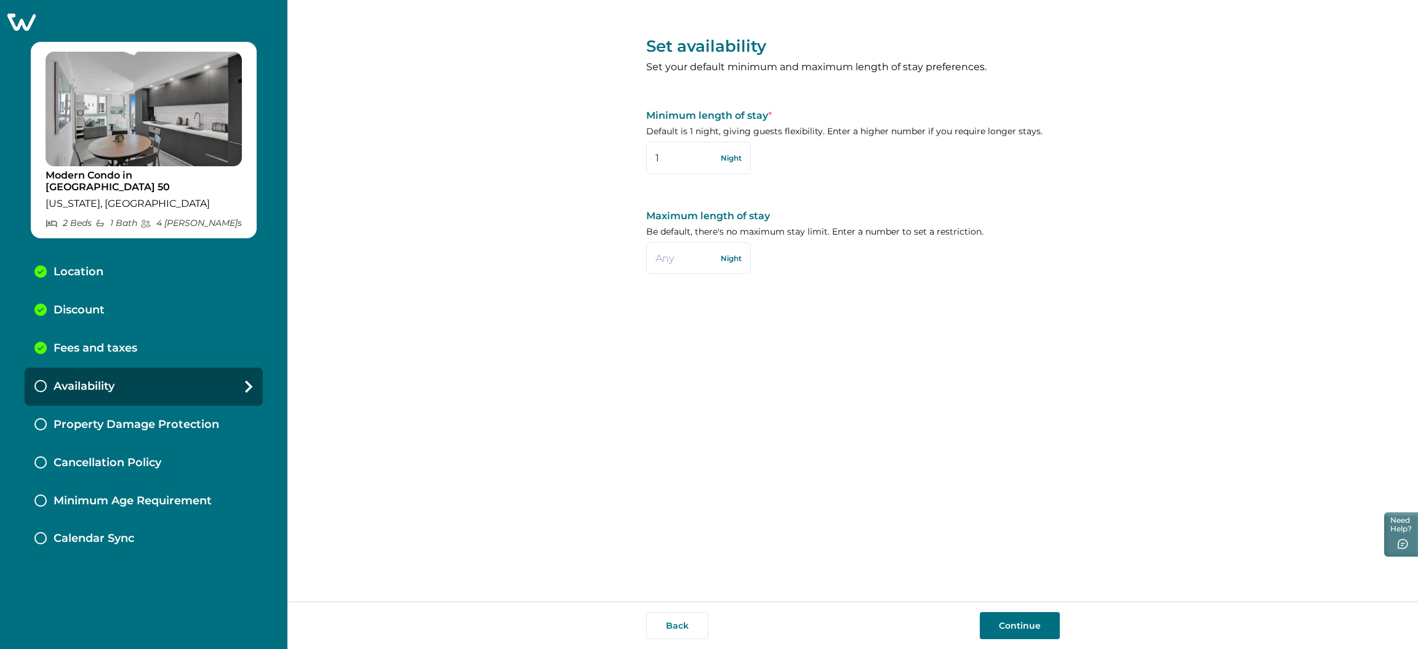
click at [175, 339] on div "Fees and taxes" at bounding box center [144, 348] width 238 height 38
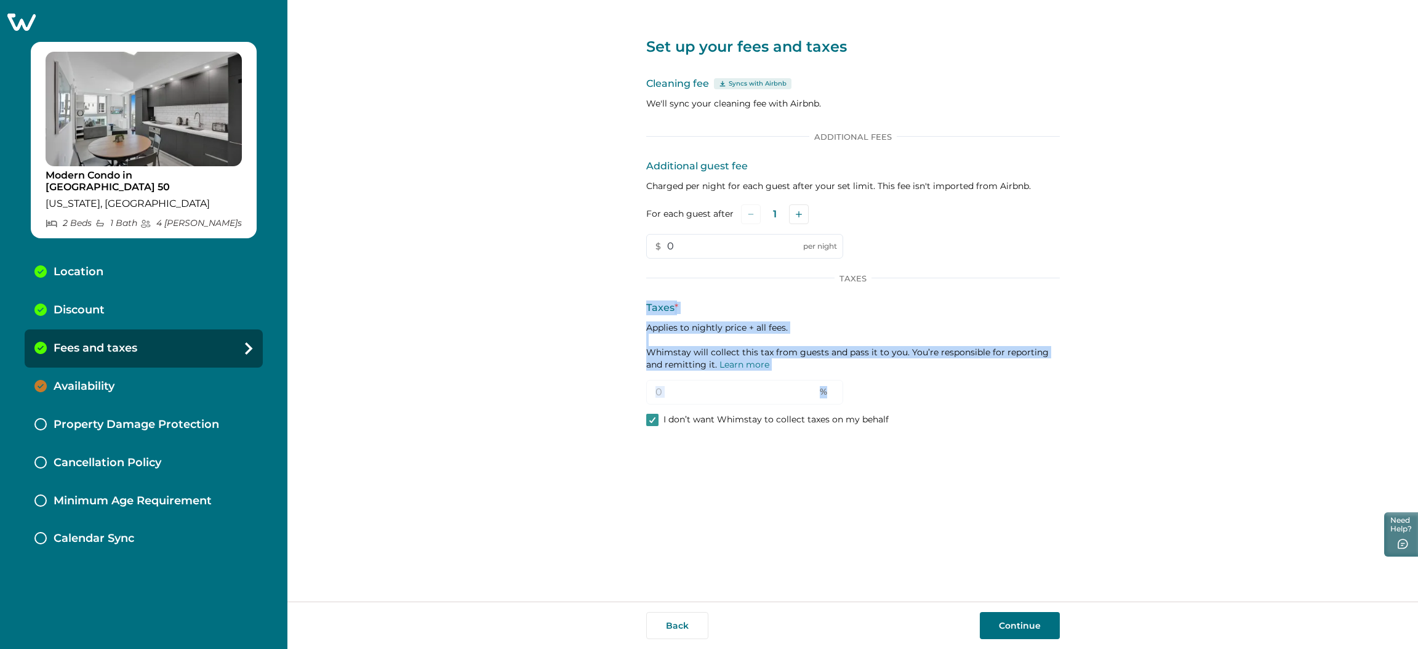
drag, startPoint x: 646, startPoint y: 310, endPoint x: 904, endPoint y: 420, distance: 281.1
click at [904, 420] on div "Additional Fees Additional guest fee Charged per night for each guest after you…" at bounding box center [853, 280] width 414 height 297
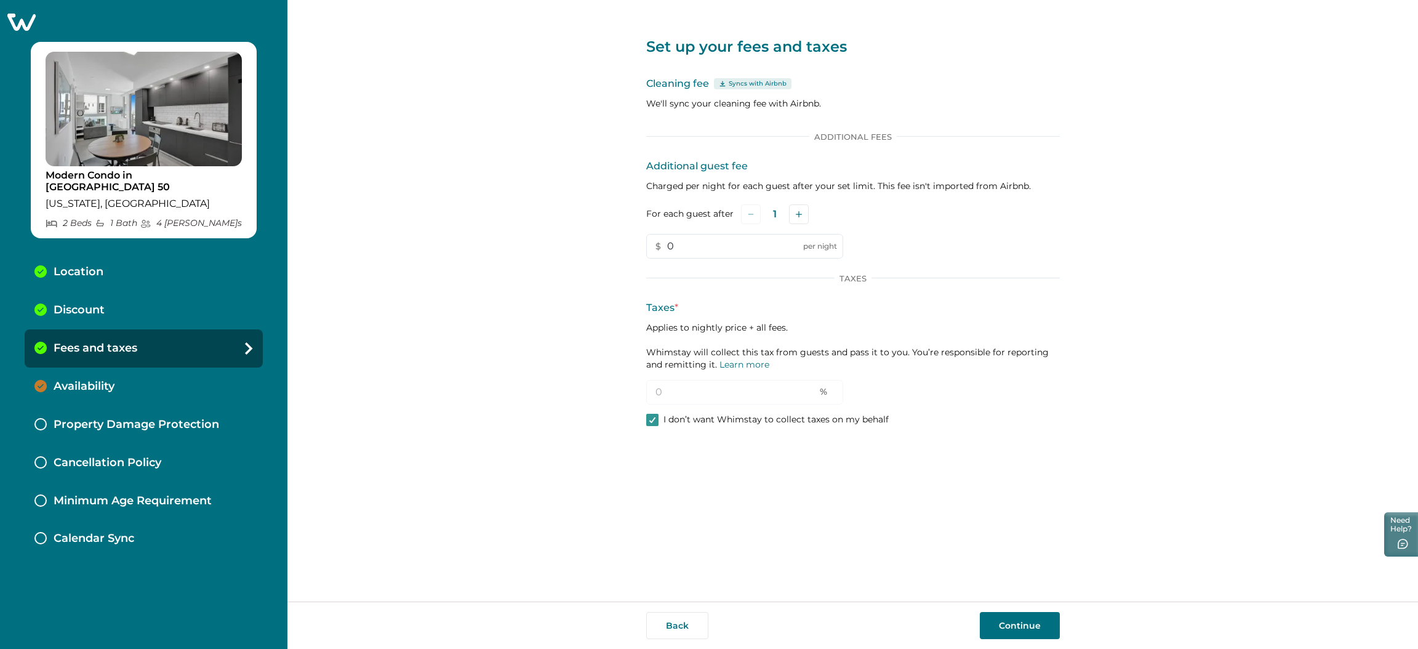
click at [869, 457] on div "Set up your fees and taxes Cleaning fee Syncs with Airbnb We'll sync your clean…" at bounding box center [853, 300] width 414 height 601
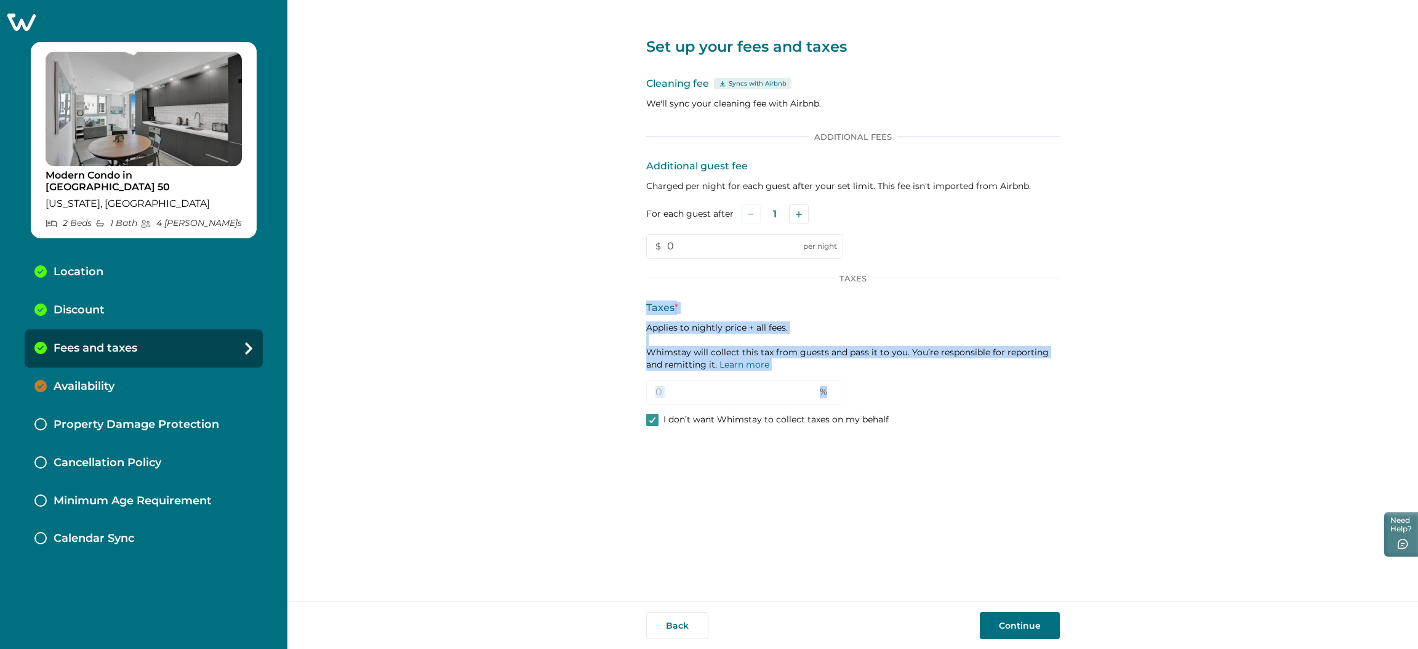
drag, startPoint x: 642, startPoint y: 313, endPoint x: 936, endPoint y: 432, distance: 317.6
click at [936, 432] on div "Set up your fees and taxes Cleaning fee Syncs with Airbnb We'll sync your clean…" at bounding box center [853, 300] width 1131 height 601
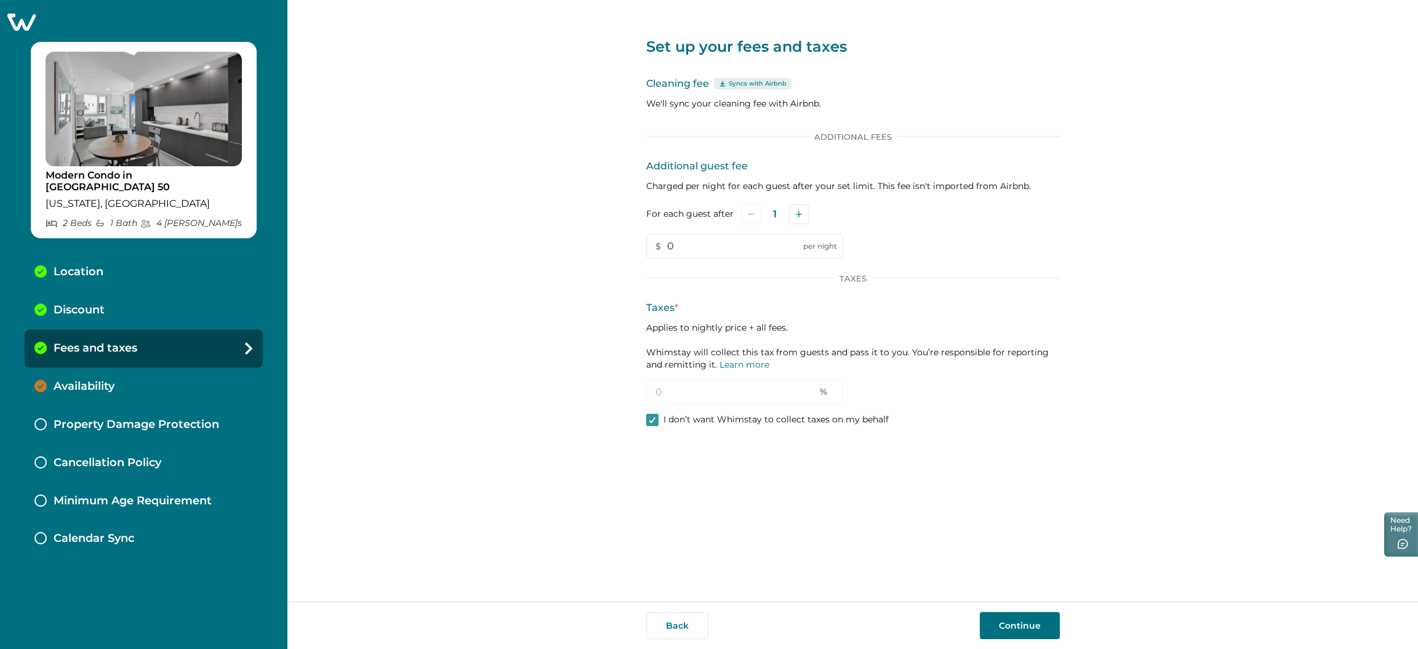
click at [861, 454] on div "Set up your fees and taxes Cleaning fee Syncs with Airbnb We'll sync your clean…" at bounding box center [853, 300] width 414 height 601
click at [28, 25] on icon at bounding box center [21, 21] width 30 height 19
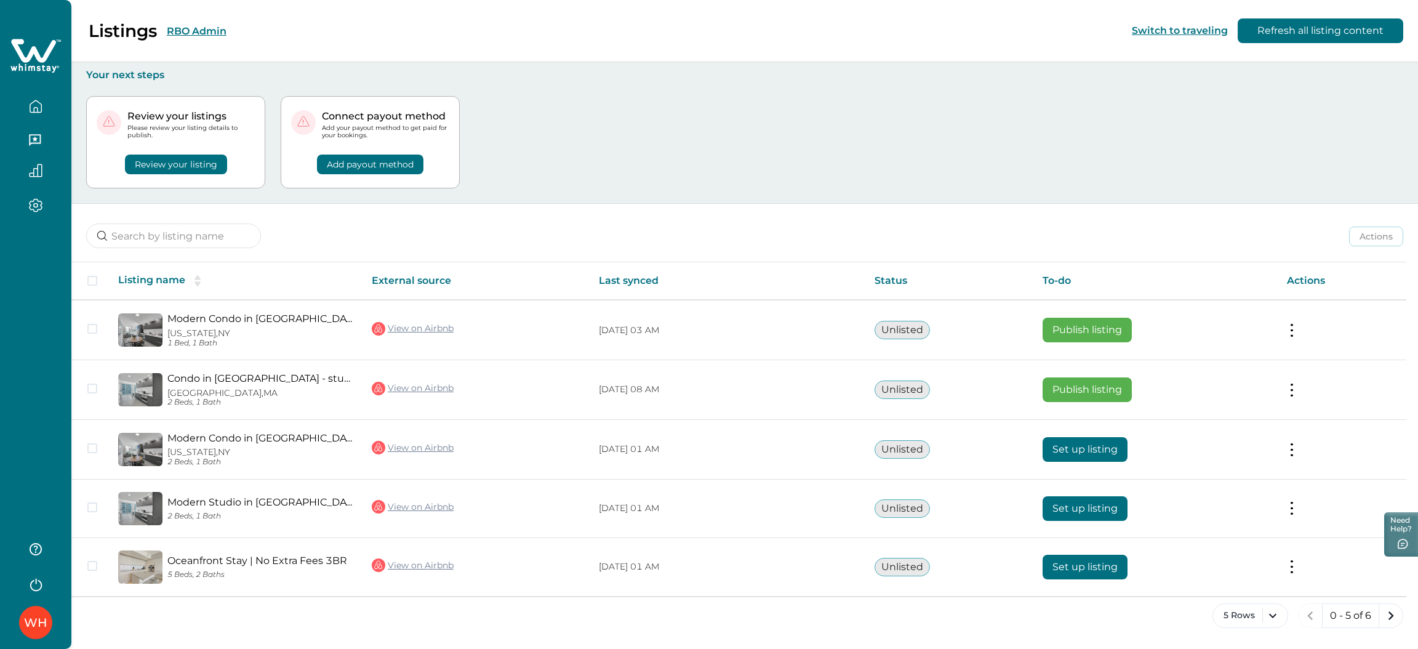
click at [183, 28] on button "RBO Admin" at bounding box center [197, 31] width 60 height 12
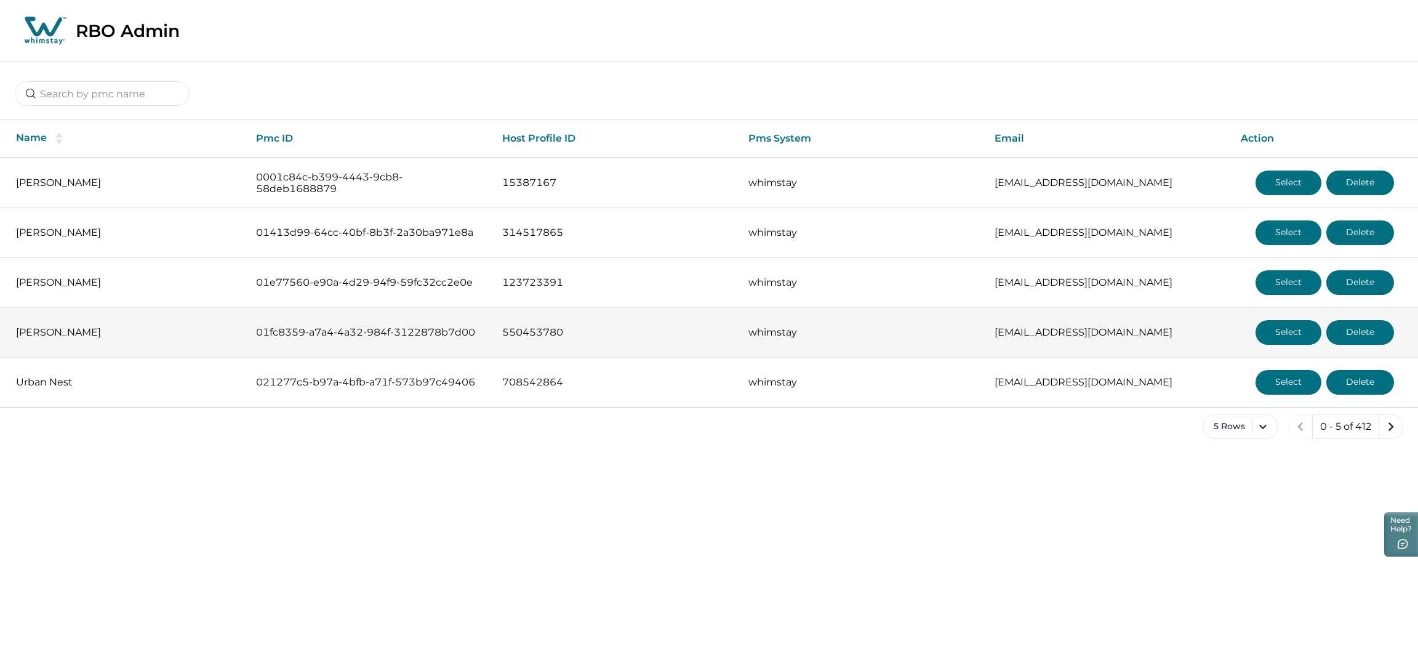
click at [1280, 331] on button "Select" at bounding box center [1289, 332] width 66 height 25
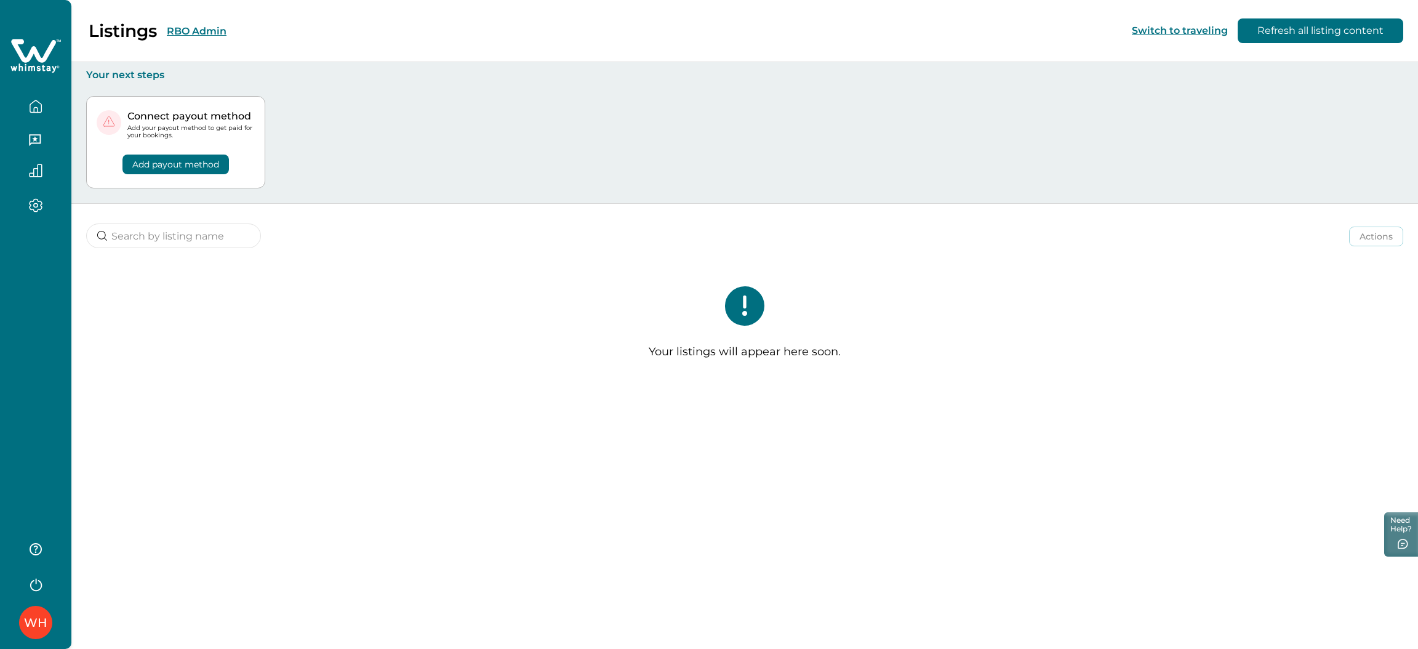
click at [177, 32] on button "RBO Admin" at bounding box center [197, 31] width 60 height 12
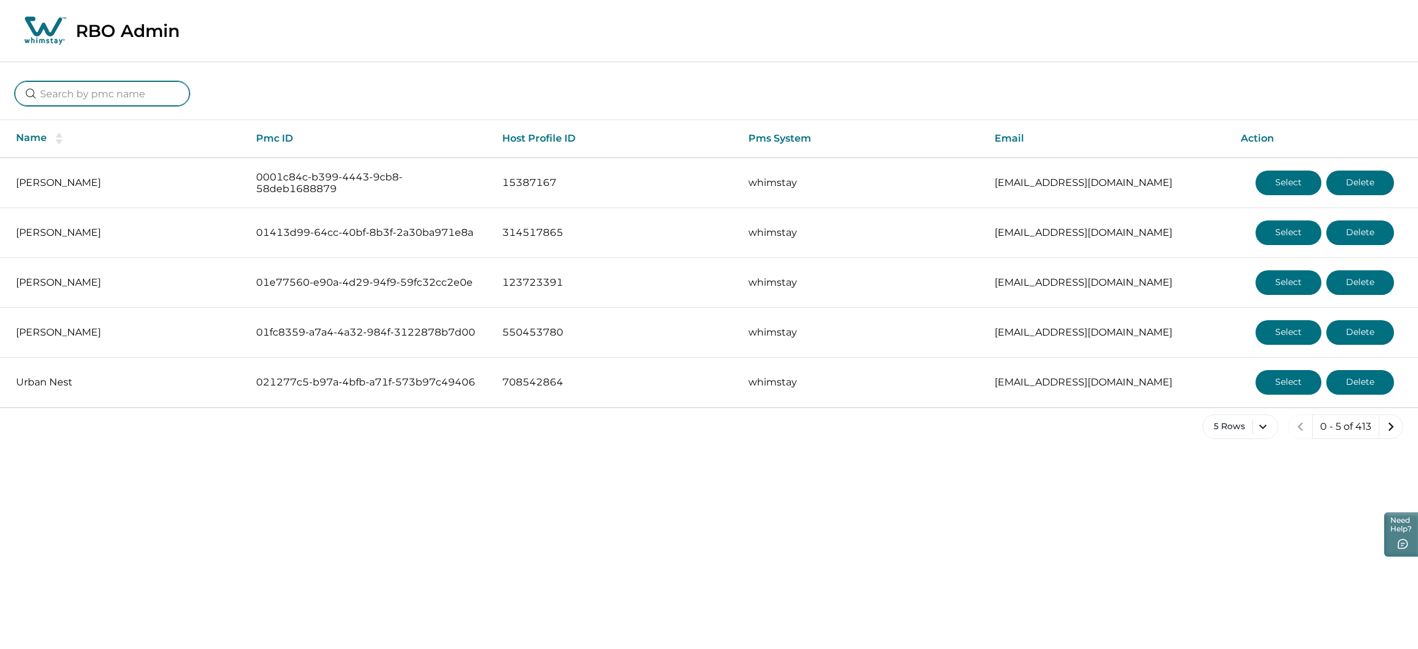
click at [118, 86] on input at bounding box center [102, 93] width 175 height 25
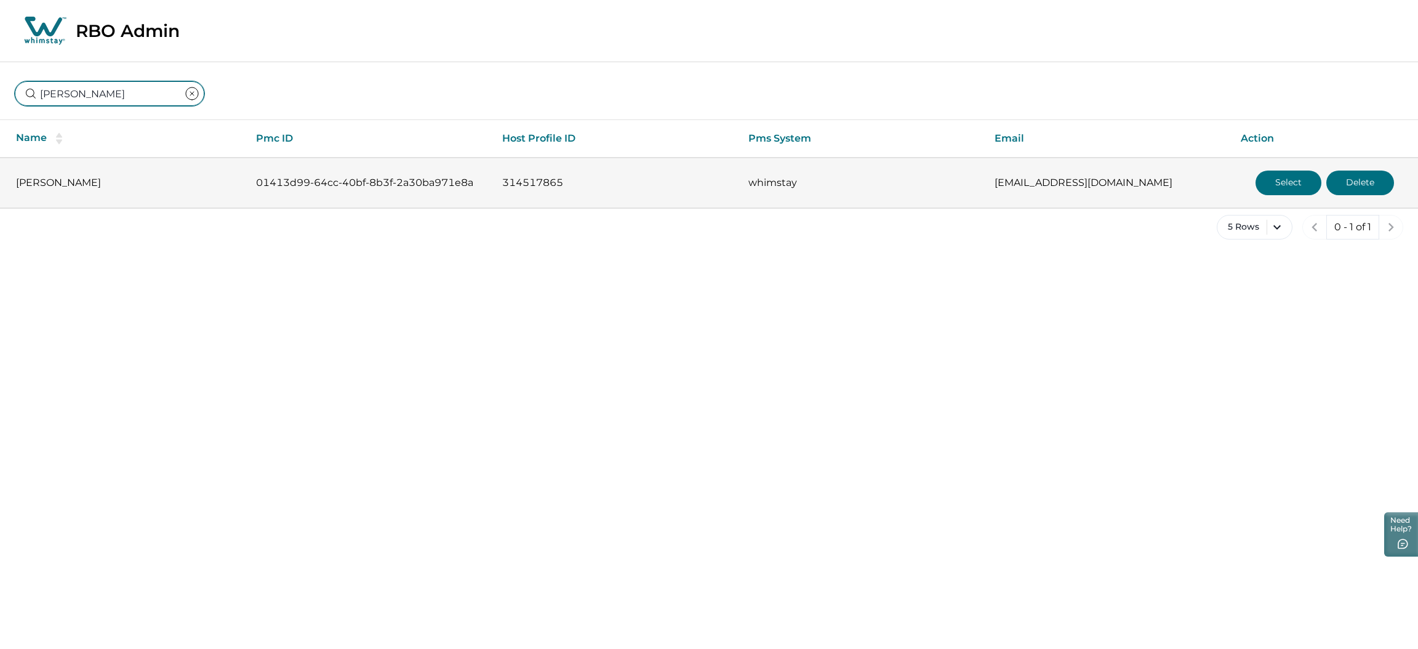
type input "[PERSON_NAME]"
click at [1276, 188] on button "Select" at bounding box center [1289, 183] width 66 height 25
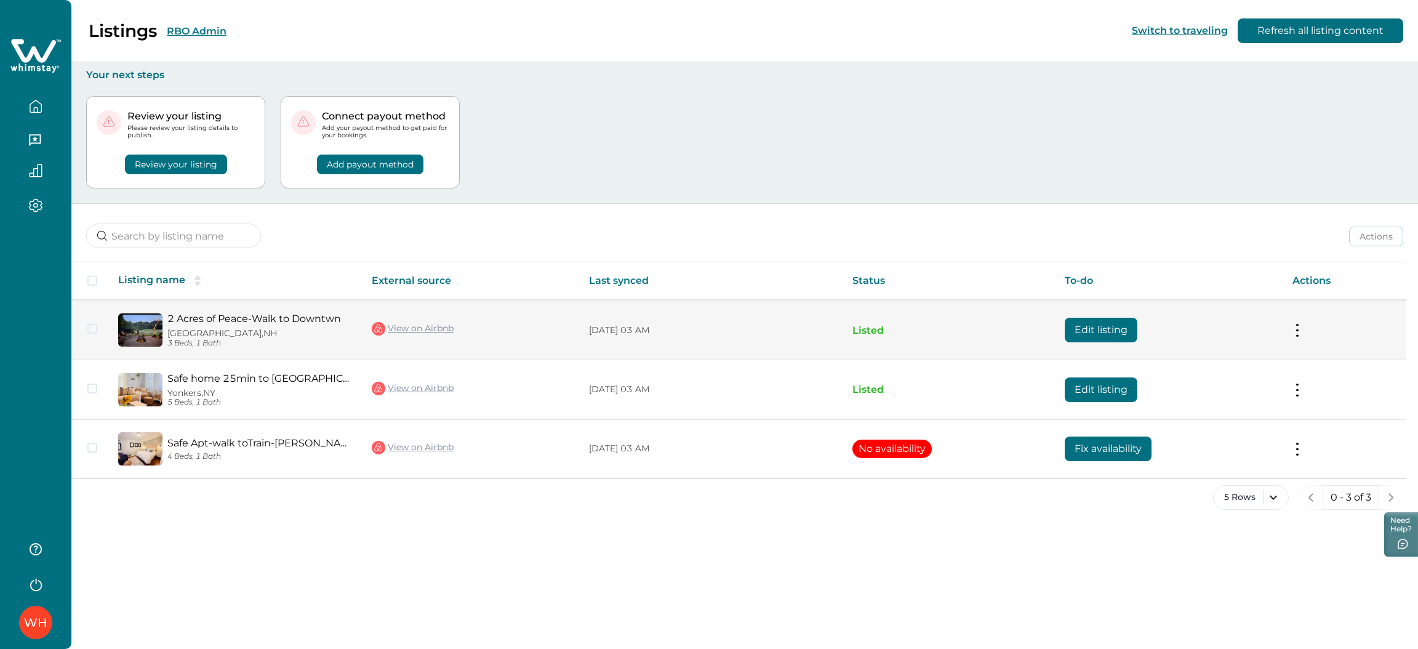
click at [1080, 331] on button "Edit listing" at bounding box center [1101, 330] width 73 height 25
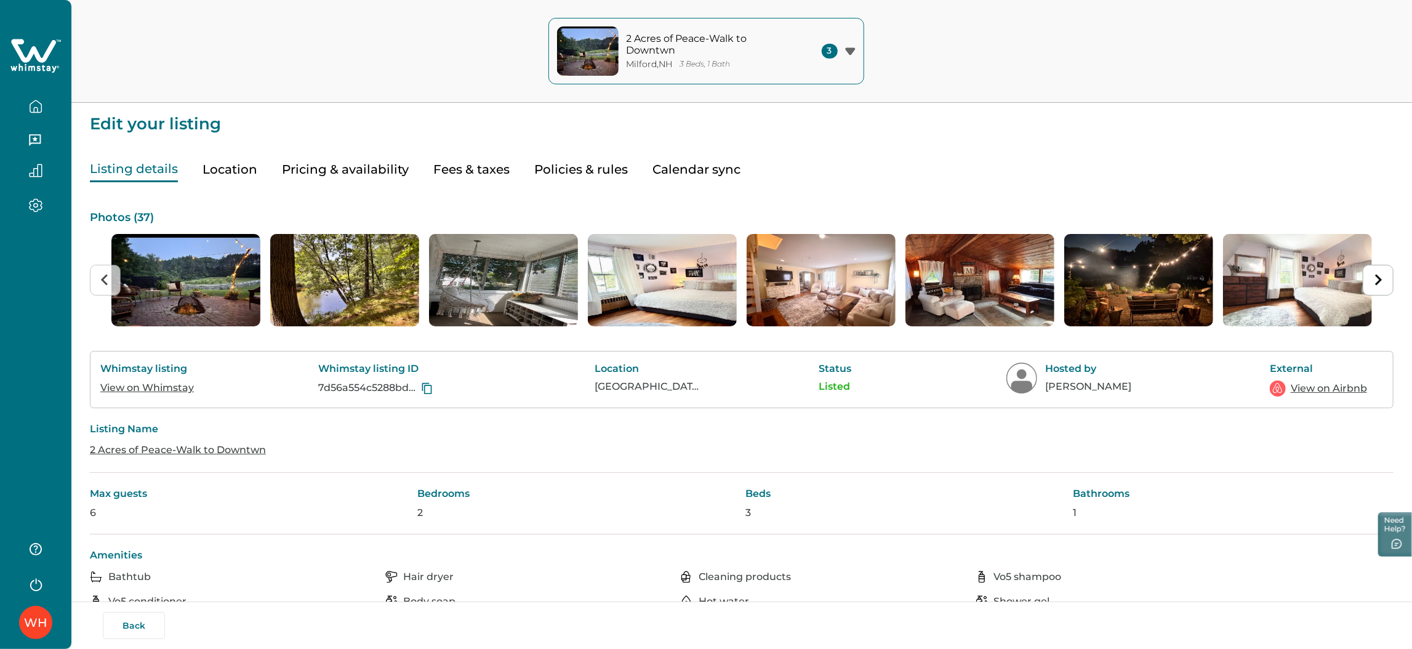
click at [363, 157] on button "Pricing & availability" at bounding box center [345, 169] width 127 height 25
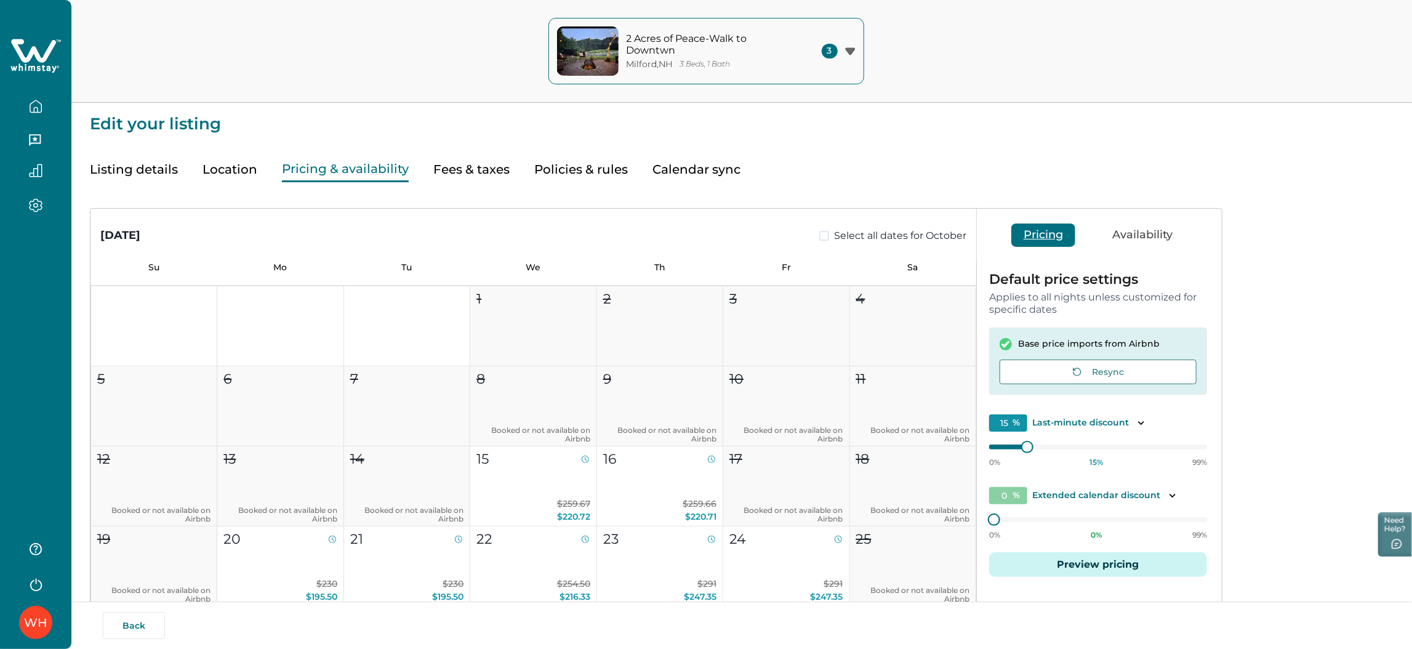
click at [461, 167] on button "Fees & taxes" at bounding box center [471, 169] width 76 height 25
type input "14"
type input "150"
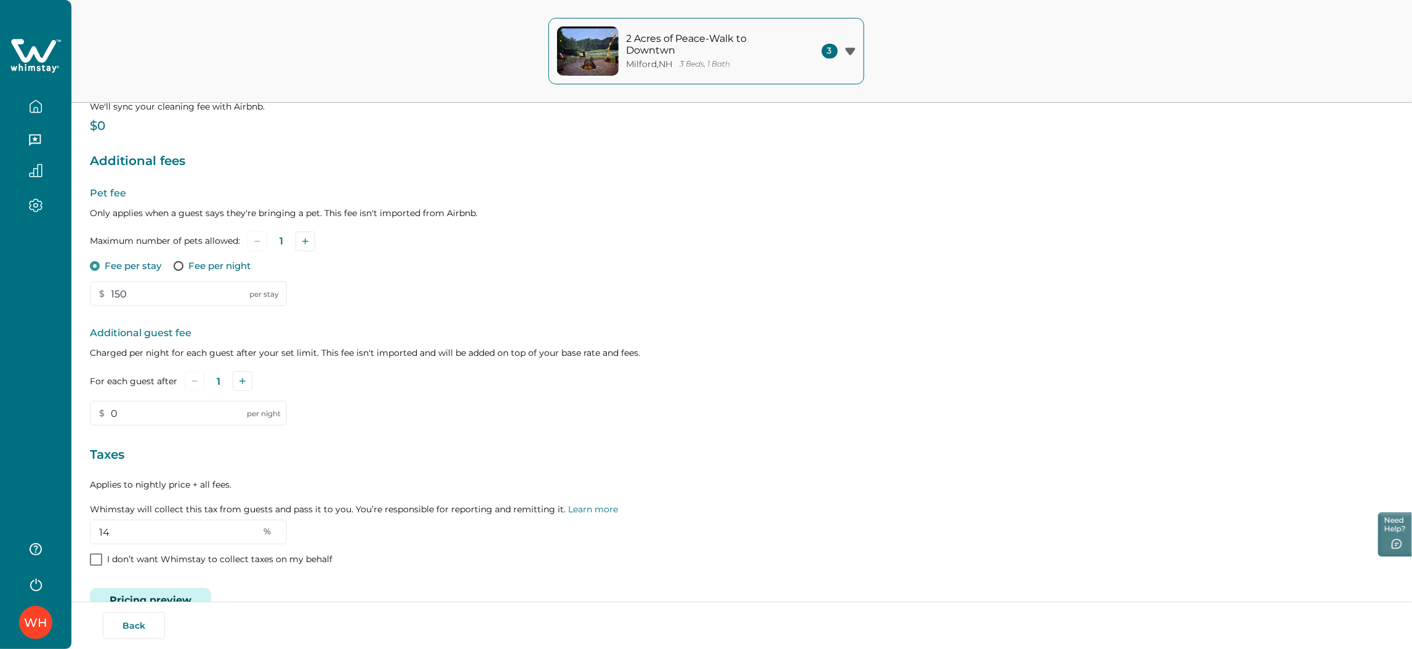
scroll to position [183, 0]
